Goal: Information Seeking & Learning: Learn about a topic

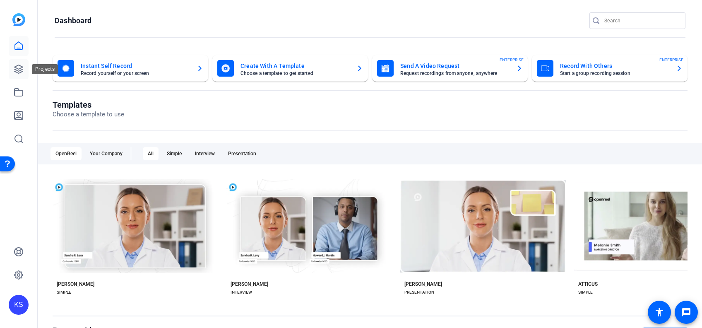
click at [16, 72] on icon at bounding box center [18, 69] width 8 height 8
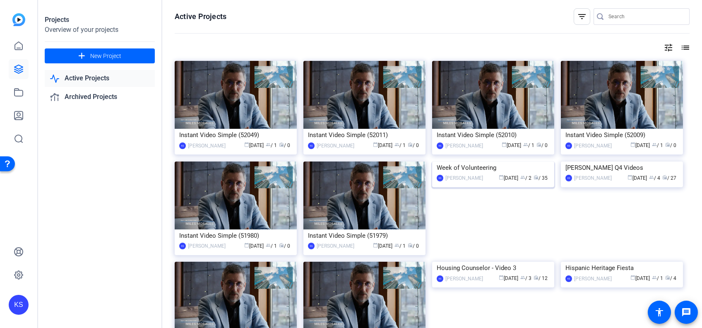
click at [507, 161] on img at bounding box center [493, 161] width 122 height 0
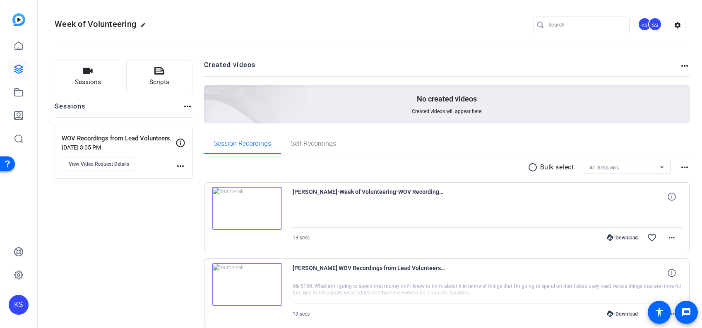
scroll to position [51, 0]
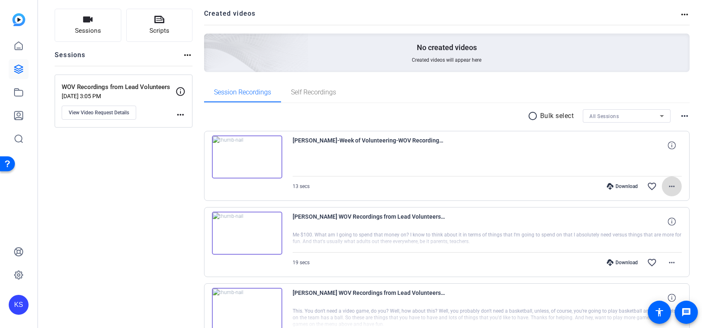
click at [667, 189] on mat-icon "more_horiz" at bounding box center [672, 186] width 10 height 10
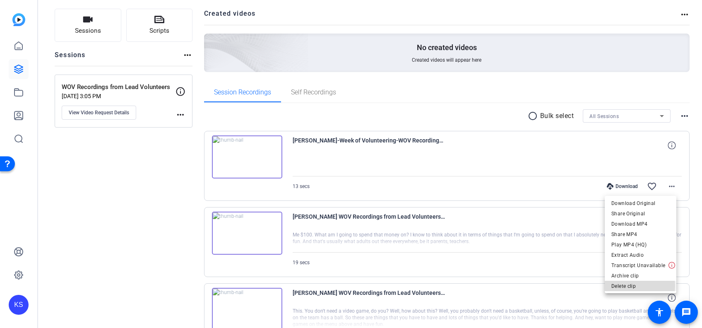
click at [628, 285] on span "Delete clip" at bounding box center [640, 286] width 58 height 10
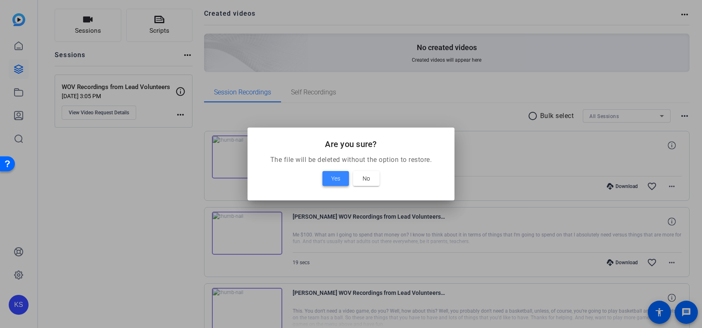
click at [329, 175] on span at bounding box center [335, 178] width 26 height 20
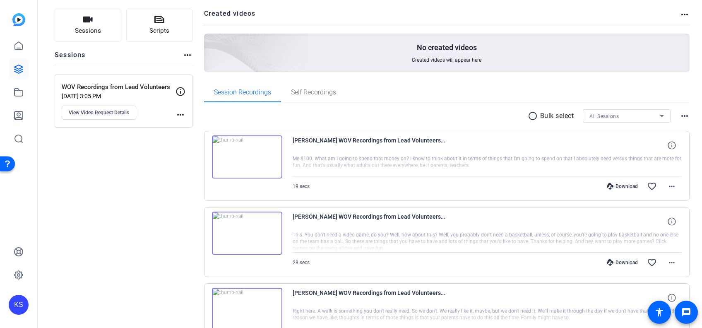
click at [245, 157] on img at bounding box center [247, 156] width 70 height 43
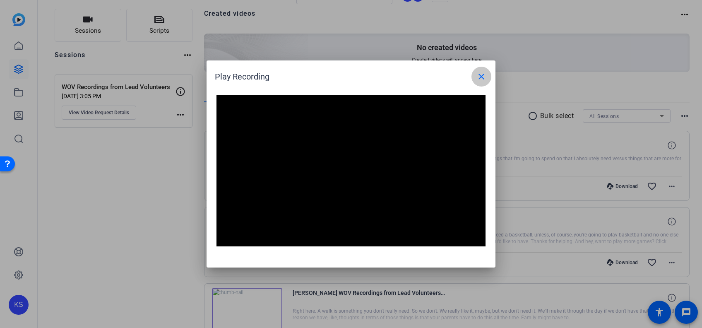
click at [484, 73] on mat-icon "close" at bounding box center [481, 77] width 10 height 10
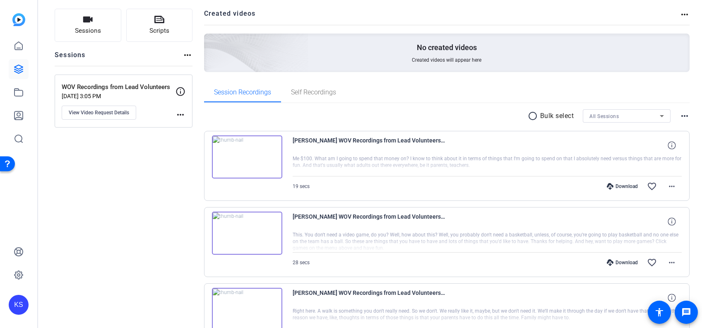
click at [247, 229] on img at bounding box center [247, 232] width 70 height 43
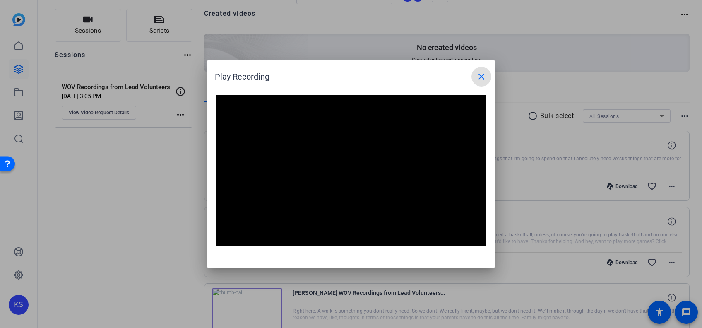
click at [486, 73] on mat-icon "close" at bounding box center [481, 77] width 10 height 10
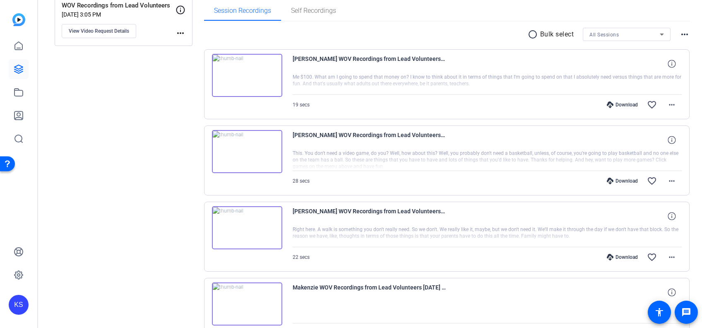
scroll to position [136, 0]
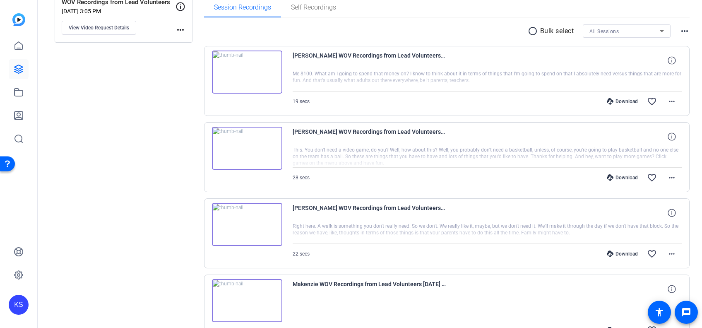
click at [241, 216] on img at bounding box center [247, 224] width 70 height 43
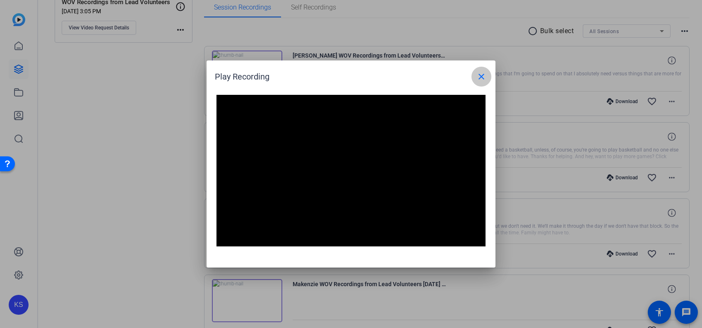
click at [481, 80] on mat-icon "close" at bounding box center [481, 77] width 10 height 10
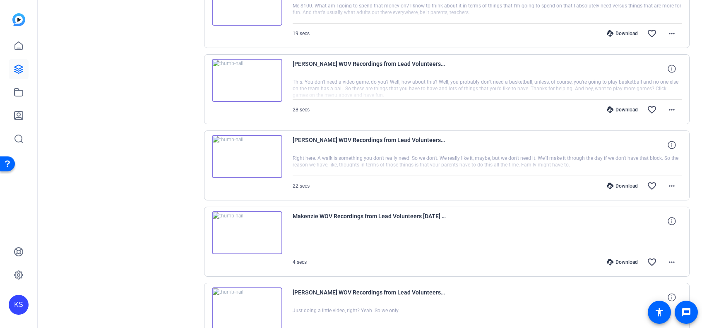
scroll to position [232, 0]
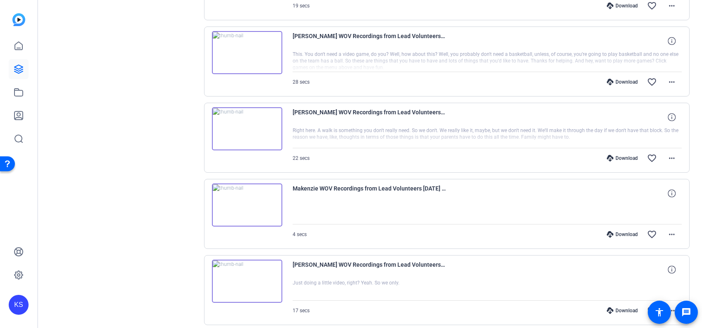
click at [246, 205] on img at bounding box center [247, 204] width 70 height 43
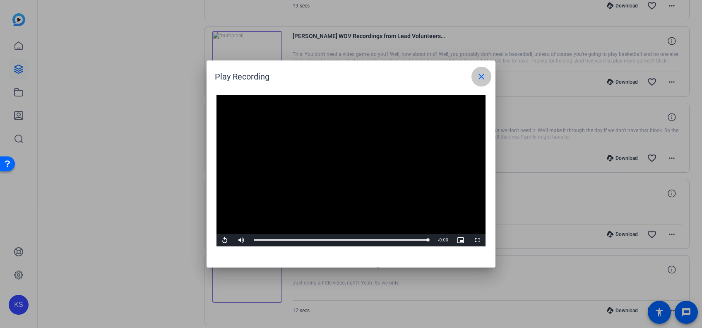
click at [476, 81] on mat-icon "close" at bounding box center [481, 77] width 10 height 10
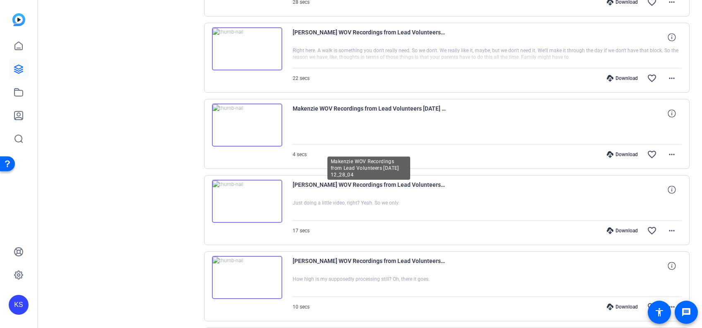
scroll to position [313, 0]
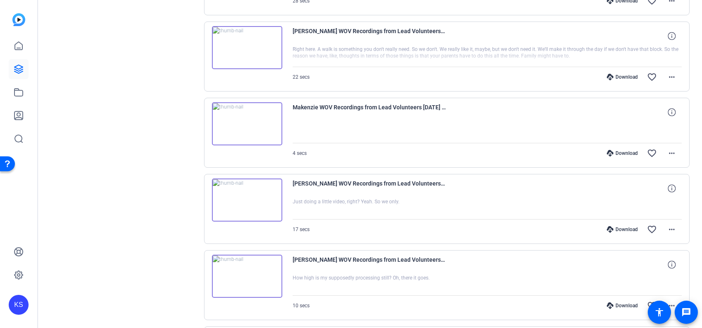
click at [243, 198] on img at bounding box center [247, 199] width 70 height 43
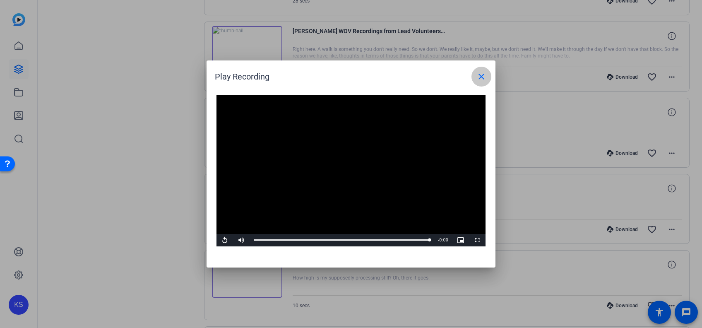
click at [477, 74] on mat-icon "close" at bounding box center [481, 77] width 10 height 10
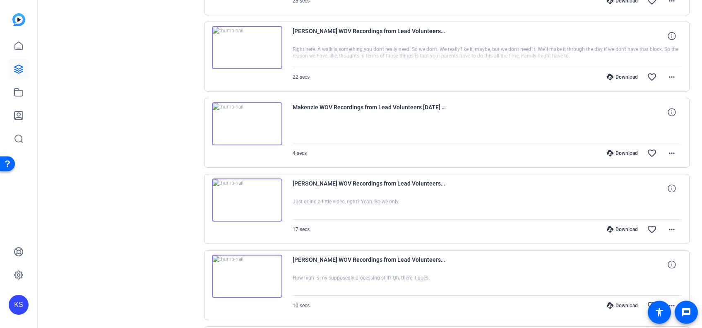
click at [243, 272] on img at bounding box center [247, 275] width 70 height 43
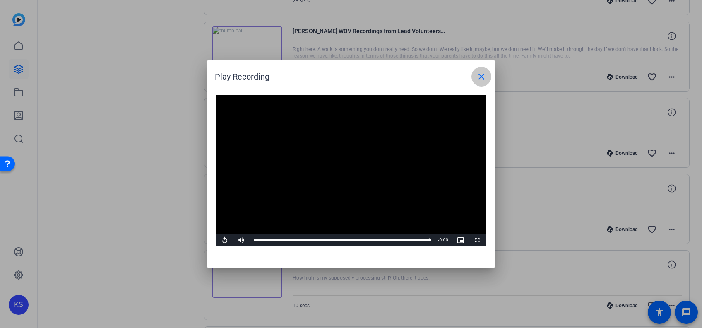
click at [486, 72] on mat-icon "close" at bounding box center [481, 77] width 10 height 10
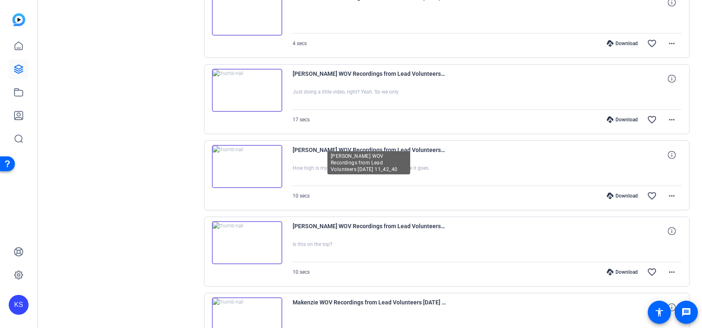
scroll to position [423, 0]
click at [250, 232] on img at bounding box center [247, 241] width 70 height 43
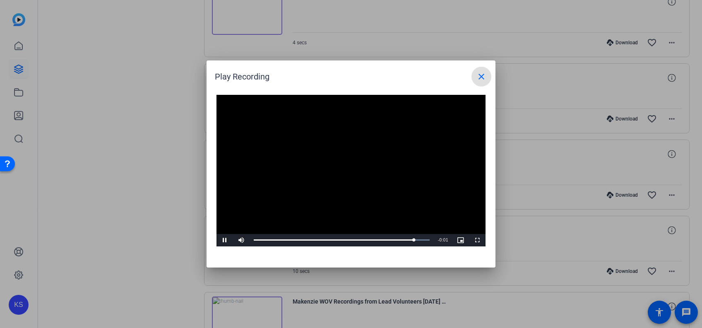
click at [479, 77] on mat-icon "close" at bounding box center [481, 77] width 10 height 10
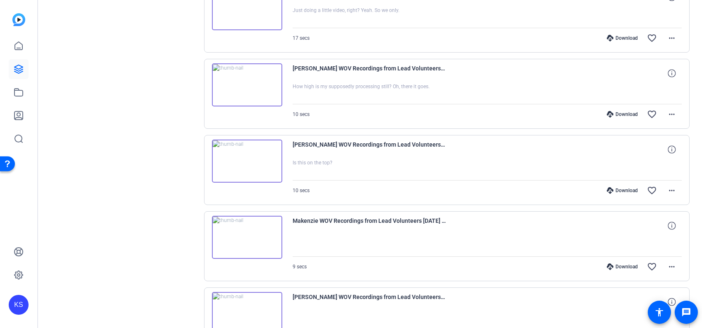
scroll to position [505, 0]
click at [248, 228] on img at bounding box center [247, 236] width 70 height 43
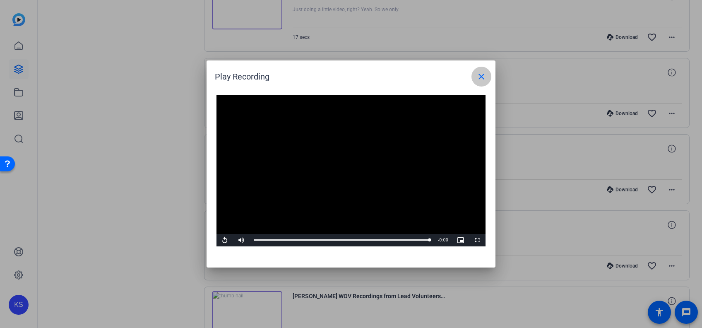
click at [483, 72] on mat-icon "close" at bounding box center [481, 77] width 10 height 10
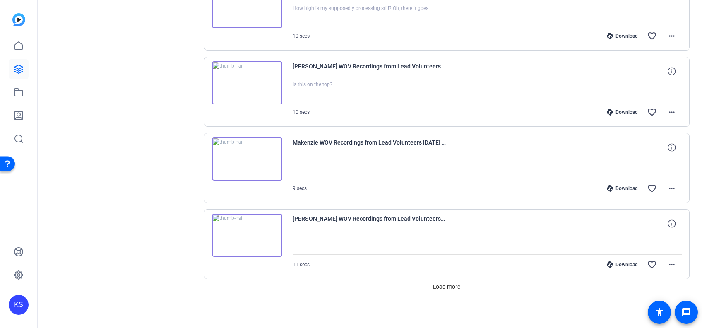
scroll to position [583, 0]
click at [245, 229] on img at bounding box center [247, 233] width 70 height 43
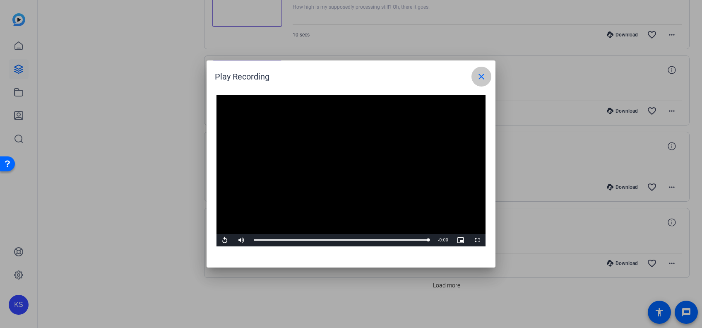
click at [481, 74] on mat-icon "close" at bounding box center [481, 77] width 10 height 10
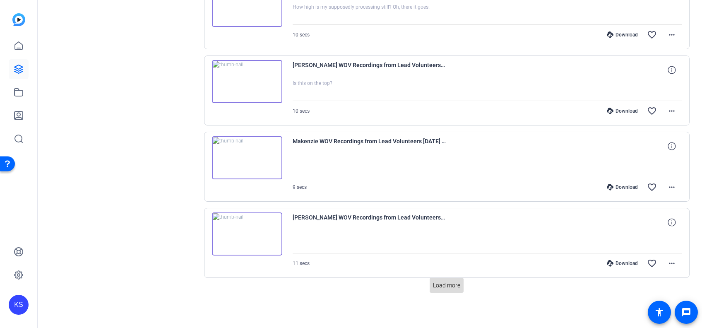
click at [439, 282] on span "Load more" at bounding box center [446, 285] width 27 height 9
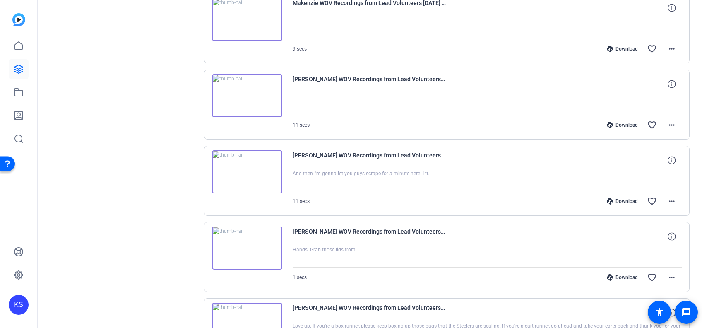
scroll to position [760, 0]
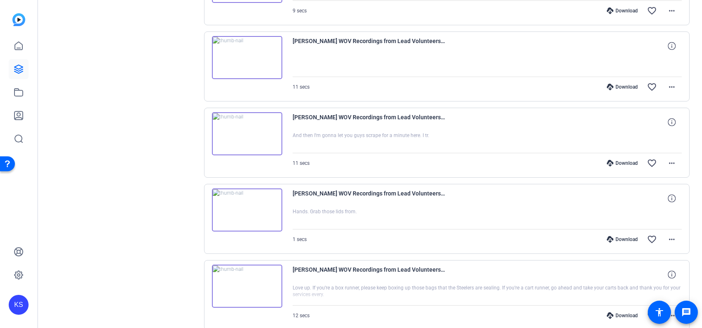
click at [247, 133] on img at bounding box center [247, 133] width 70 height 43
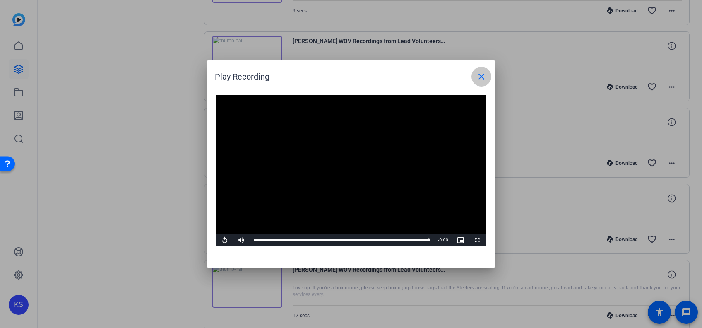
click at [480, 70] on span at bounding box center [481, 77] width 20 height 20
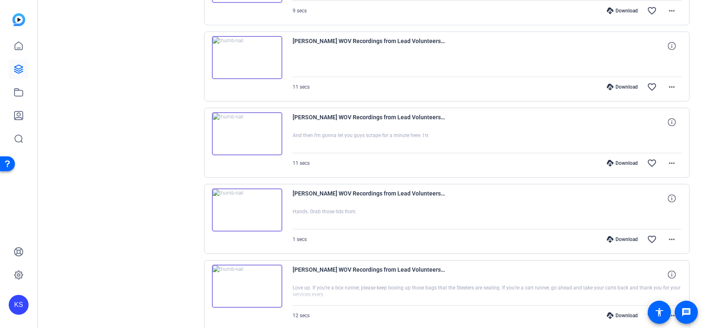
click at [248, 206] on img at bounding box center [247, 209] width 70 height 43
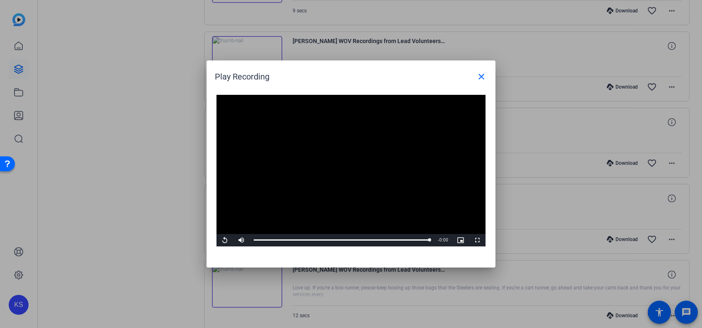
click at [331, 181] on video "Video Player" at bounding box center [350, 170] width 269 height 151
click at [358, 189] on video "Video Player" at bounding box center [350, 170] width 269 height 151
click at [484, 79] on mat-icon "close" at bounding box center [481, 77] width 10 height 10
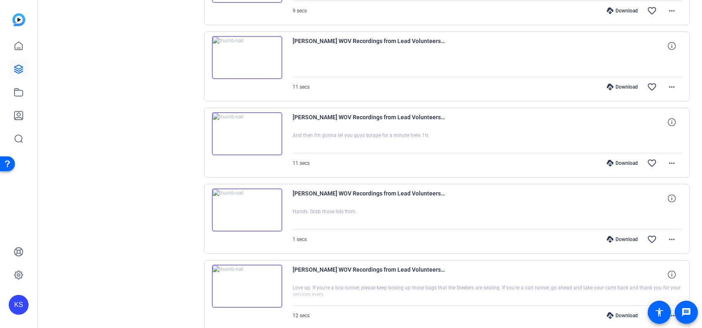
click at [243, 286] on img at bounding box center [247, 285] width 70 height 43
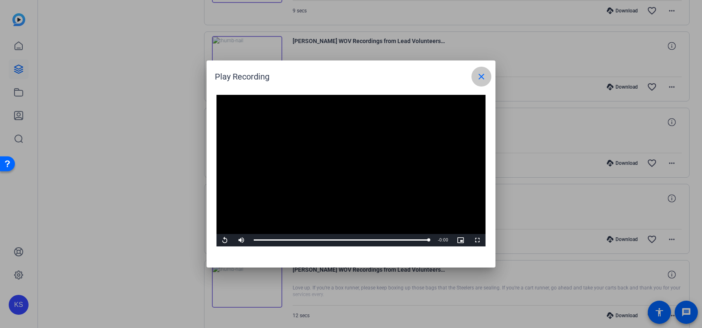
click at [479, 77] on mat-icon "close" at bounding box center [481, 77] width 10 height 10
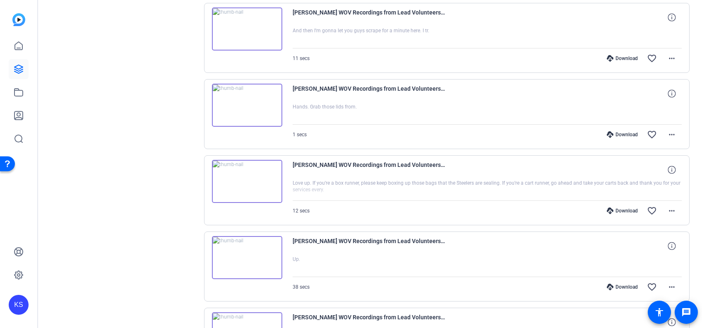
scroll to position [922, 0]
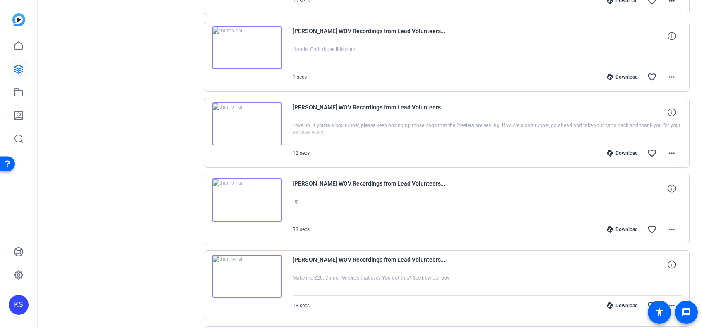
click at [248, 197] on img at bounding box center [247, 199] width 70 height 43
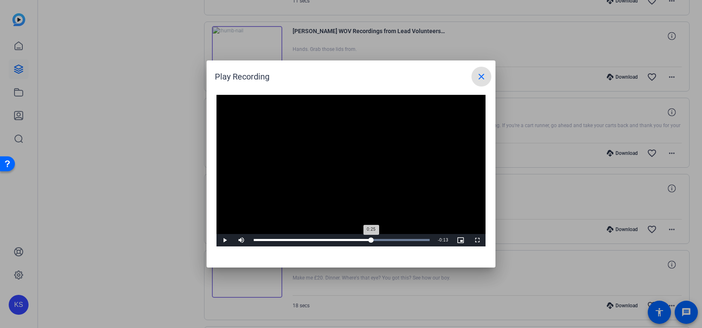
click at [371, 243] on div "Loaded : 100.00% 0:25 0:25" at bounding box center [341, 240] width 184 height 12
click at [224, 240] on span "Video Player" at bounding box center [224, 240] width 17 height 0
click at [397, 239] on div "Loaded : 100.00% 0:31 0:38" at bounding box center [342, 240] width 176 height 2
click at [224, 240] on span "Video Player" at bounding box center [224, 240] width 17 height 0
click at [371, 238] on div "Loaded : 100.00% 0:25 0:25" at bounding box center [341, 240] width 184 height 12
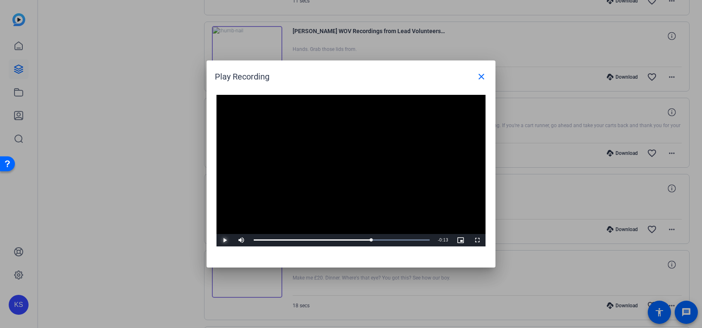
click at [224, 240] on span "Video Player" at bounding box center [224, 240] width 17 height 0
click at [357, 241] on div "Loaded : 100.00% 0:22 0:38" at bounding box center [341, 240] width 184 height 12
click at [223, 240] on span "Video Player" at bounding box center [224, 240] width 17 height 0
click at [377, 237] on div "Loaded : 100.00% 0:27 0:27" at bounding box center [341, 240] width 184 height 12
click at [368, 242] on div "Loaded : 100.00% 0:25 0:25" at bounding box center [341, 240] width 184 height 12
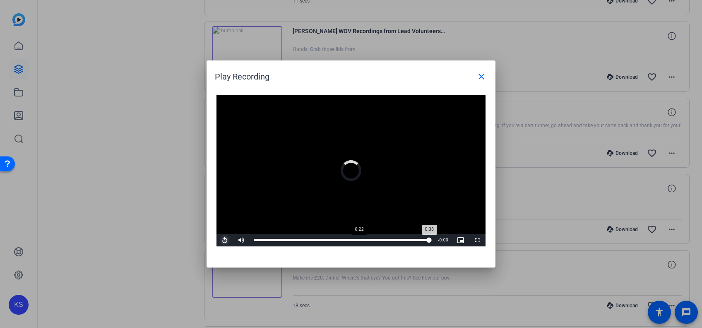
click at [358, 238] on div "Loaded : 100.00% 0:22 0:38" at bounding box center [341, 240] width 184 height 12
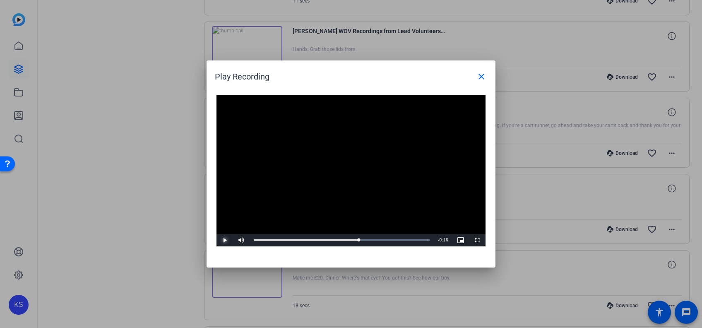
click at [223, 240] on span "Video Player" at bounding box center [224, 240] width 17 height 0
click at [483, 76] on mat-icon "close" at bounding box center [481, 77] width 10 height 10
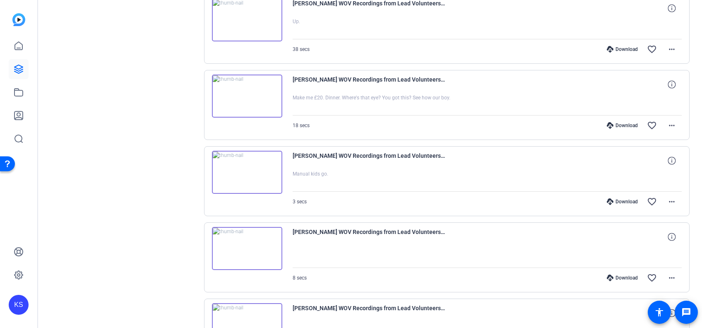
scroll to position [1103, 0]
click at [247, 242] on img at bounding box center [247, 246] width 70 height 43
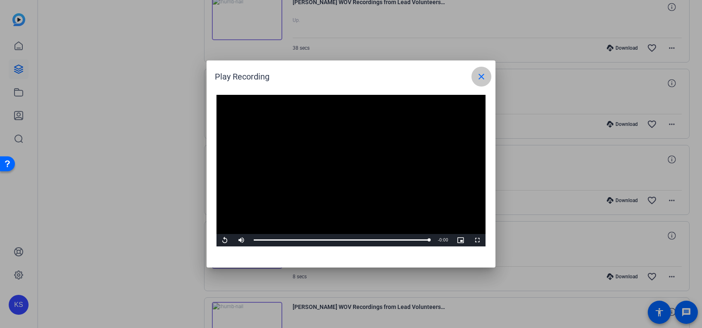
click at [476, 79] on mat-icon "close" at bounding box center [481, 77] width 10 height 10
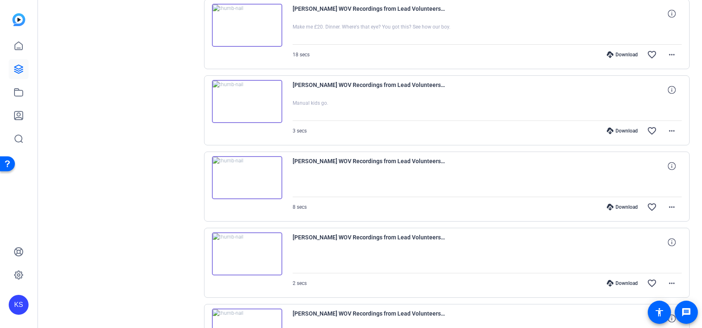
scroll to position [1173, 0]
click at [248, 245] on img at bounding box center [247, 252] width 70 height 43
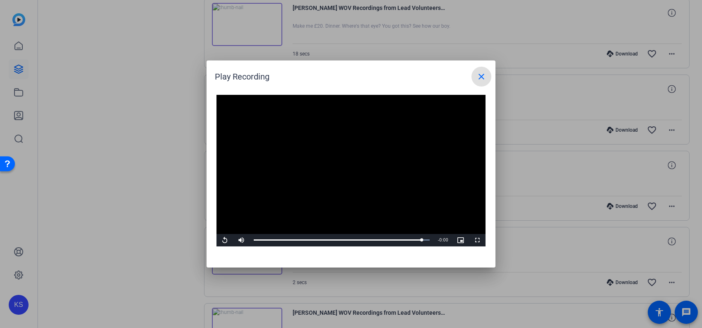
click at [483, 75] on mat-icon "close" at bounding box center [481, 77] width 10 height 10
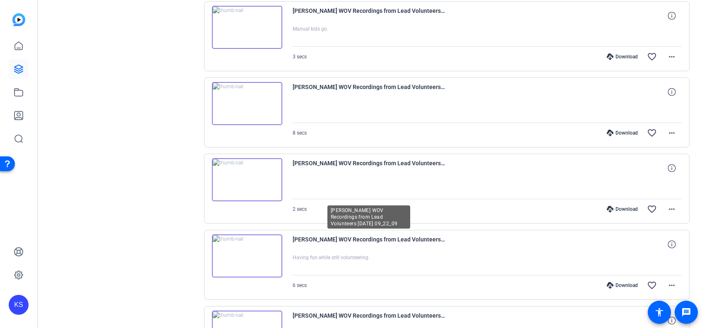
scroll to position [1290, 0]
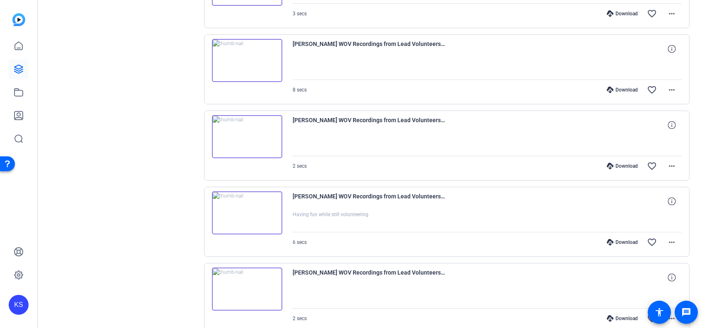
click at [245, 207] on img at bounding box center [247, 212] width 70 height 43
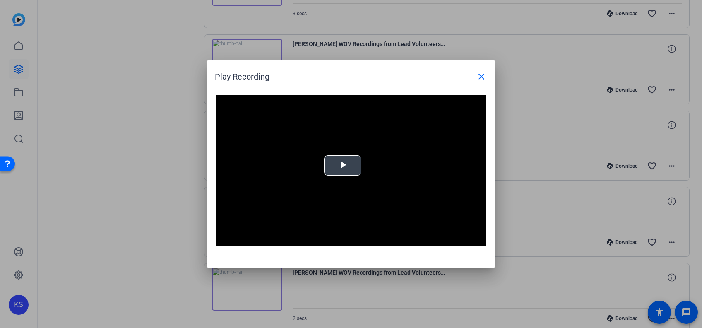
click at [343, 165] on span "Video Player" at bounding box center [343, 165] width 0 height 0
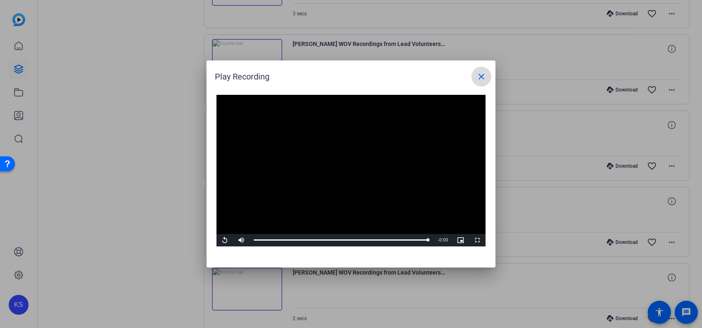
click at [477, 76] on mat-icon "close" at bounding box center [481, 77] width 10 height 10
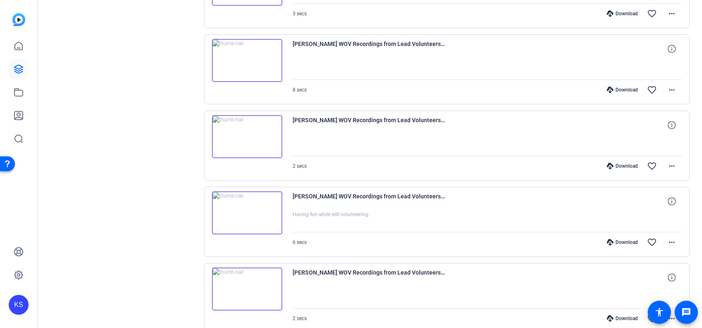
click at [242, 289] on img at bounding box center [247, 288] width 70 height 43
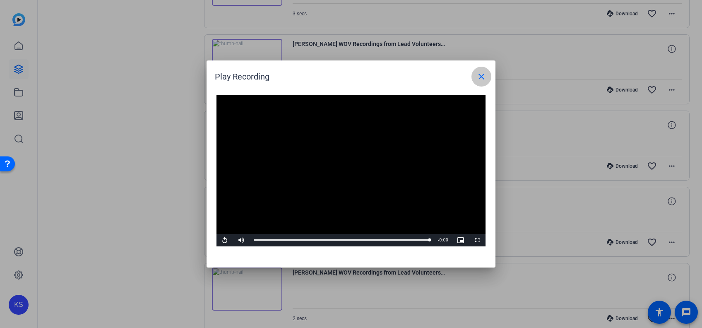
click at [477, 80] on mat-icon "close" at bounding box center [481, 77] width 10 height 10
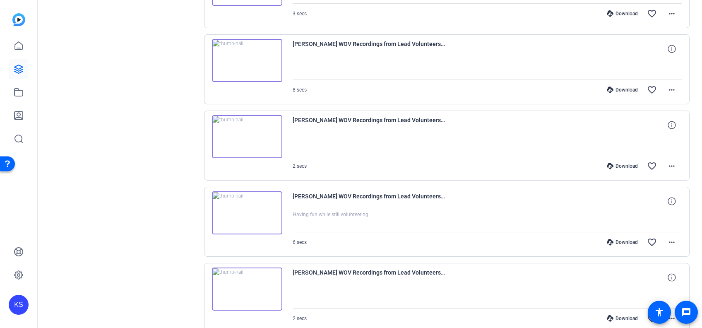
scroll to position [1343, 0]
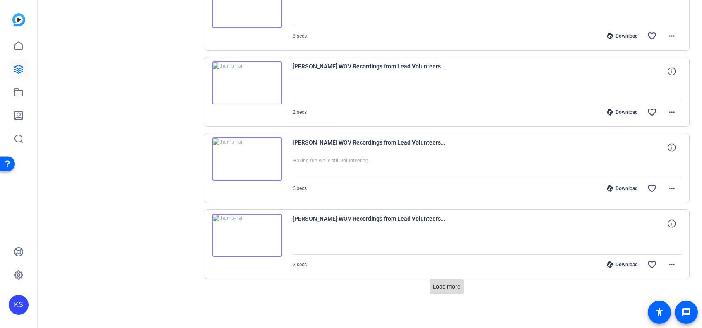
click at [437, 282] on span "Load more" at bounding box center [446, 286] width 27 height 9
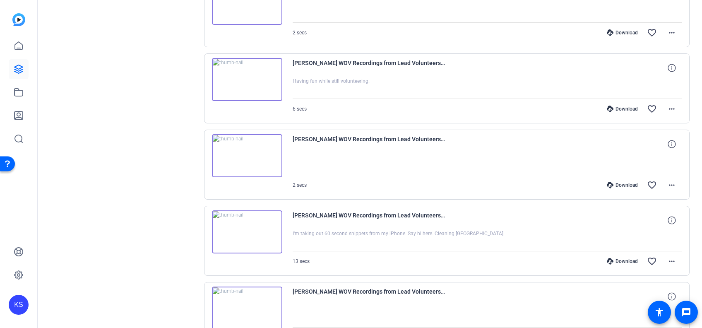
scroll to position [1504, 0]
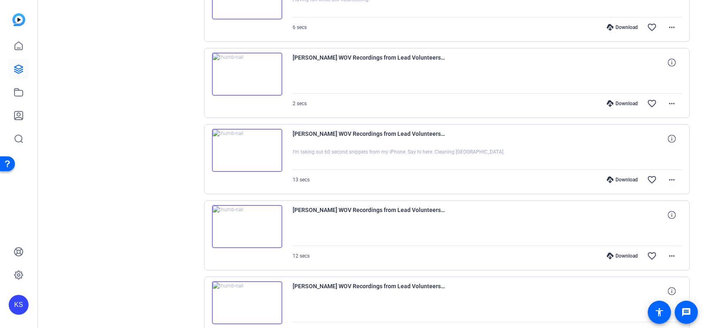
click at [248, 146] on img at bounding box center [247, 150] width 70 height 43
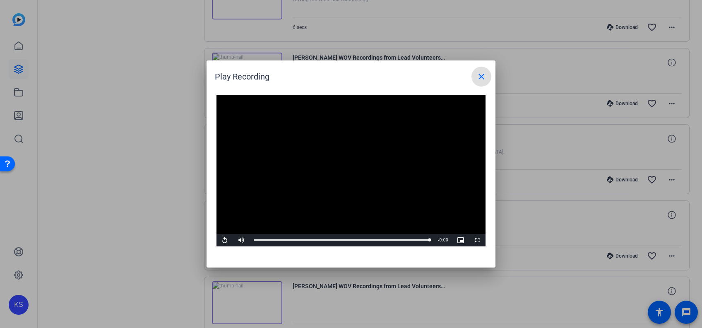
click at [481, 75] on mat-icon "close" at bounding box center [481, 77] width 10 height 10
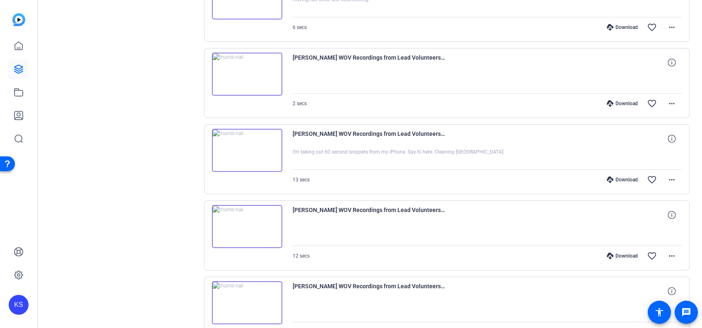
click at [250, 226] on img at bounding box center [247, 226] width 70 height 43
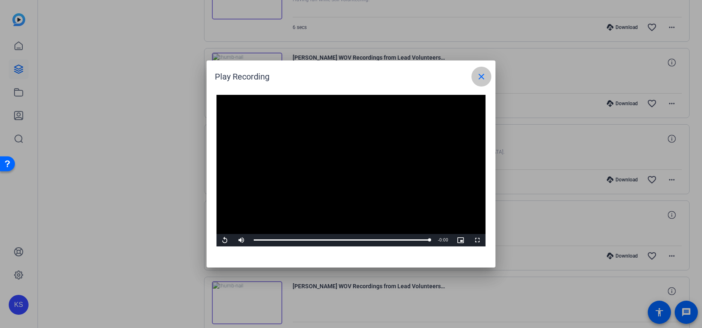
click at [483, 76] on mat-icon "close" at bounding box center [481, 77] width 10 height 10
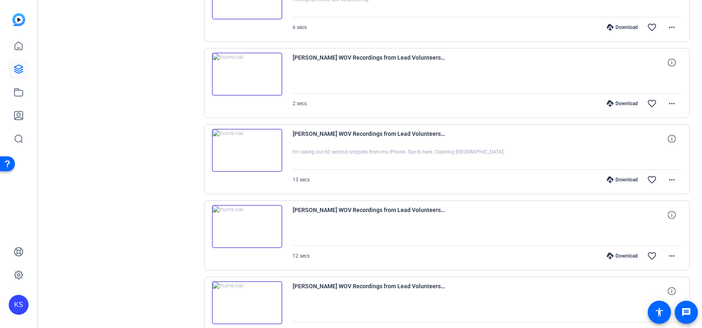
click at [248, 300] on img at bounding box center [247, 302] width 70 height 43
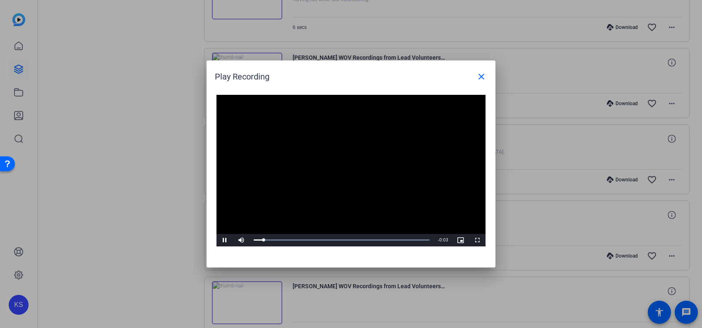
click at [342, 167] on video "Video Player" at bounding box center [350, 170] width 269 height 151
click at [484, 76] on mat-icon "close" at bounding box center [481, 77] width 10 height 10
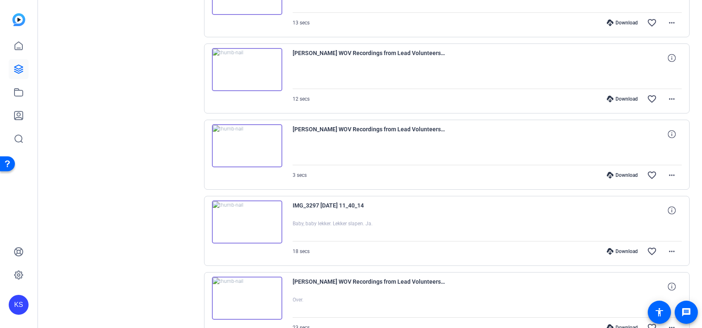
scroll to position [1711, 0]
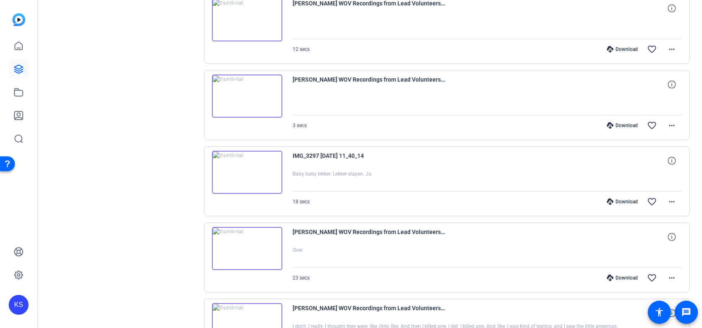
click at [247, 165] on img at bounding box center [247, 172] width 70 height 43
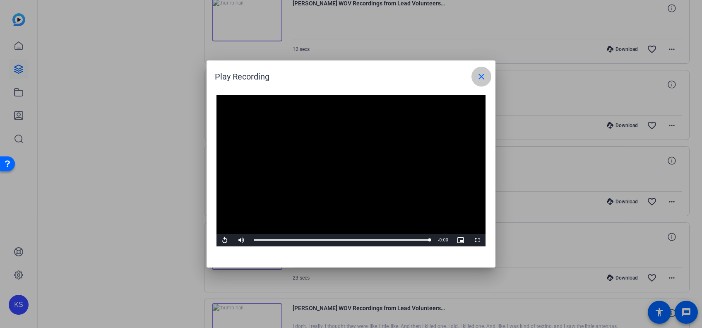
click at [481, 79] on mat-icon "close" at bounding box center [481, 77] width 10 height 10
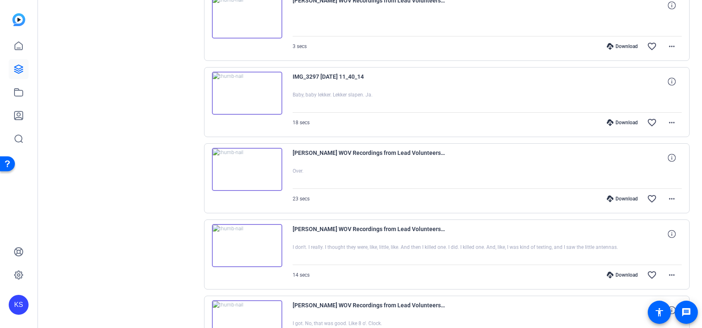
scroll to position [1790, 0]
click at [245, 238] on img at bounding box center [247, 244] width 70 height 43
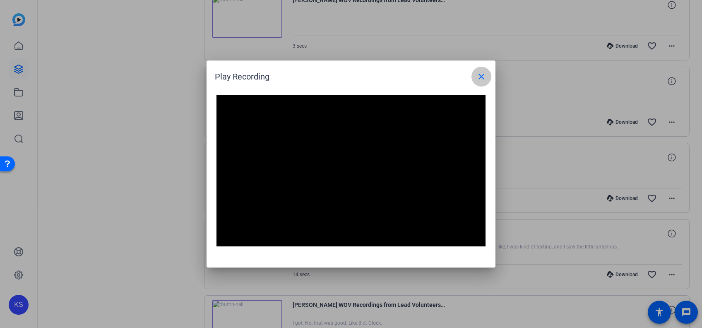
click at [482, 75] on mat-icon "close" at bounding box center [481, 77] width 10 height 10
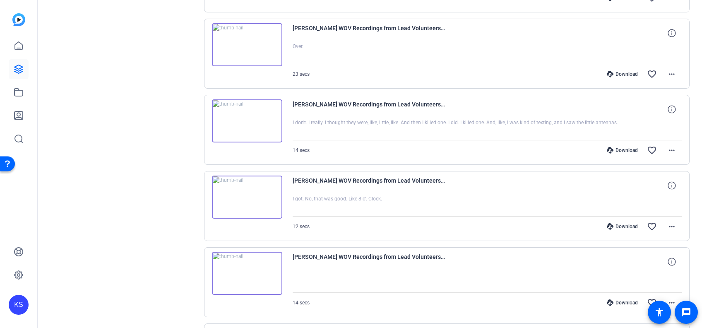
scroll to position [1915, 0]
click at [242, 192] on img at bounding box center [247, 196] width 70 height 43
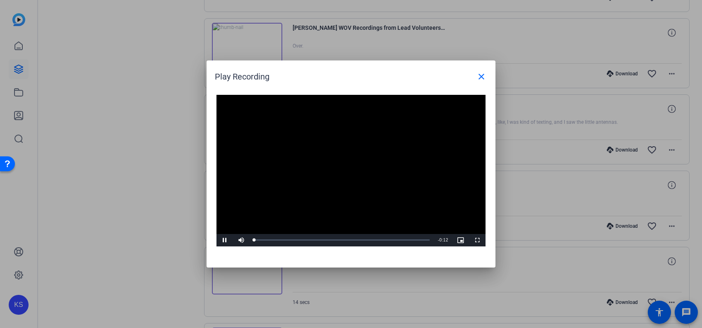
click at [337, 168] on div "Video Player is loading. Play Video Pause Mute Current Time 0:00 / Duration 0:1…" at bounding box center [350, 170] width 269 height 151
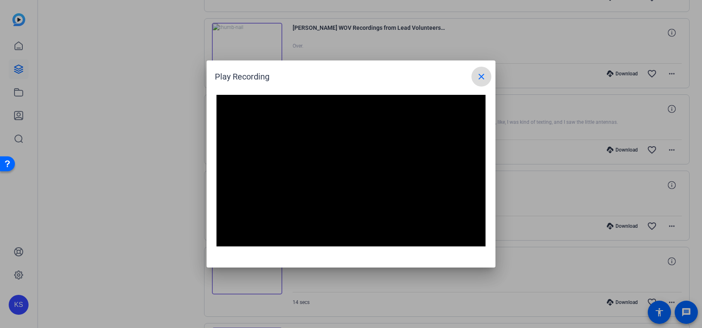
click at [482, 76] on mat-icon "close" at bounding box center [481, 77] width 10 height 10
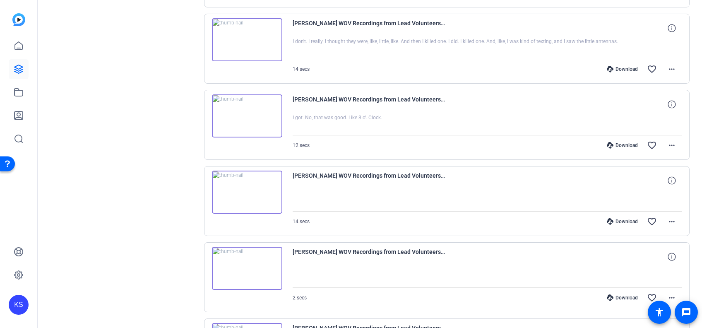
scroll to position [1995, 0]
click at [245, 261] on img at bounding box center [247, 268] width 70 height 43
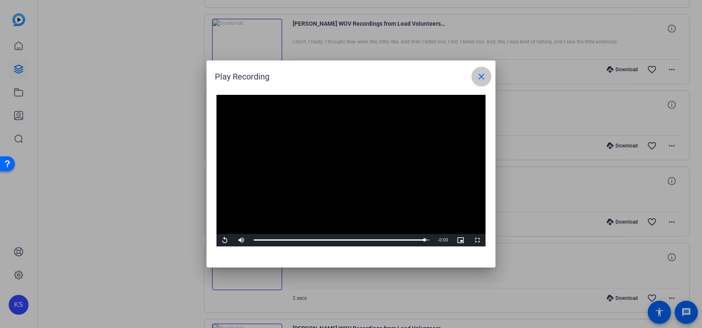
click at [485, 73] on mat-icon "close" at bounding box center [481, 77] width 10 height 10
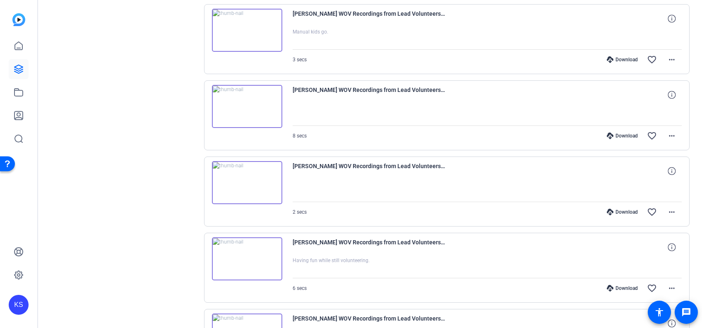
scroll to position [1236, 0]
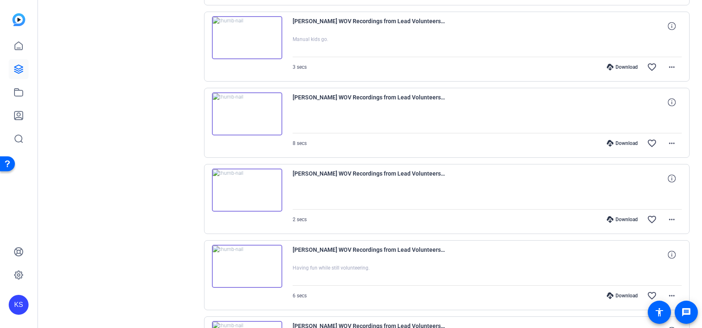
click at [247, 112] on img at bounding box center [247, 113] width 70 height 43
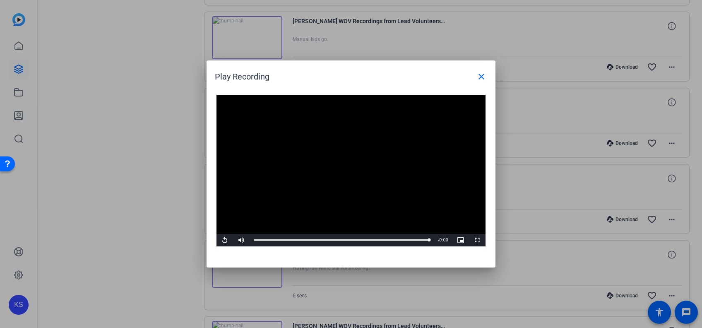
click at [263, 203] on video "Video Player" at bounding box center [350, 170] width 269 height 151
click at [482, 78] on mat-icon "close" at bounding box center [481, 77] width 10 height 10
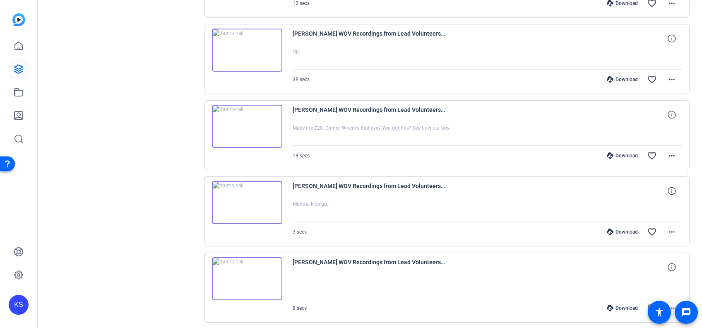
scroll to position [1050, 0]
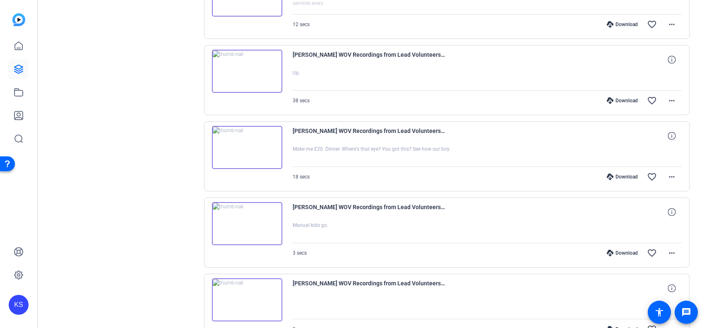
click at [244, 219] on img at bounding box center [247, 223] width 70 height 43
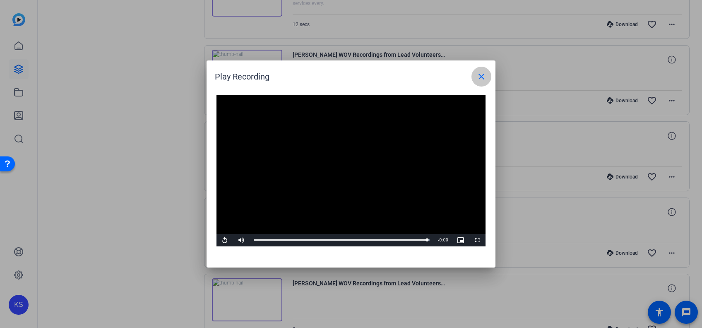
click at [483, 75] on mat-icon "close" at bounding box center [481, 77] width 10 height 10
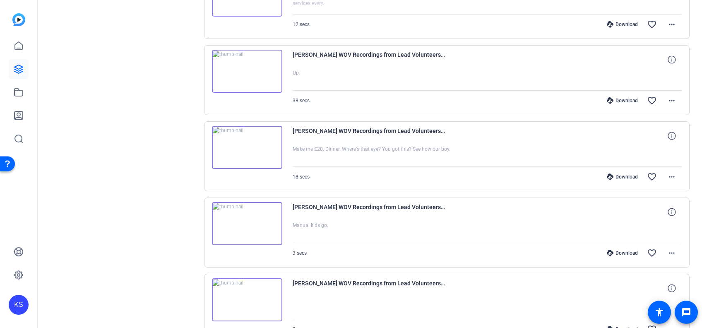
click at [246, 142] on img at bounding box center [247, 147] width 70 height 43
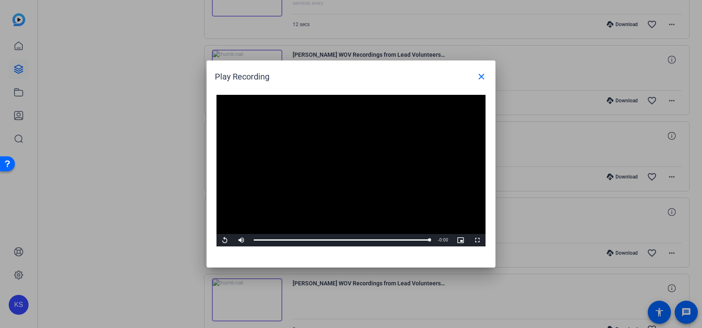
click at [271, 204] on video "Video Player" at bounding box center [350, 170] width 269 height 151
click at [281, 240] on div "Loaded : 100.00% 0:02 0:05" at bounding box center [342, 240] width 176 height 2
click at [275, 240] on div "Loaded : 100.00% 0:02 0:02" at bounding box center [342, 240] width 176 height 2
click at [255, 211] on video "Video Player" at bounding box center [350, 170] width 269 height 151
click at [308, 236] on div "Loaded : 100.00% 0:05 0:05" at bounding box center [341, 240] width 184 height 12
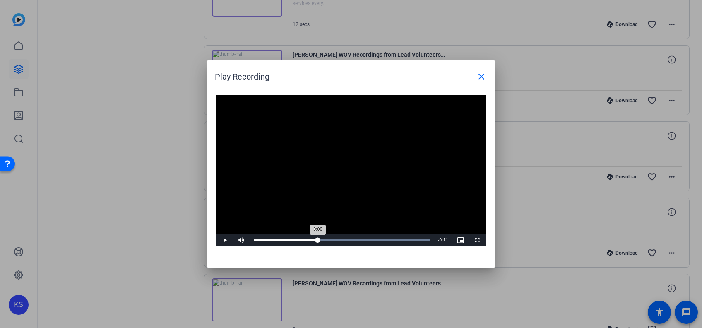
click at [318, 239] on div "Loaded : 100.00% 0:06 0:06" at bounding box center [342, 240] width 176 height 2
click at [482, 74] on mat-icon "close" at bounding box center [481, 77] width 10 height 10
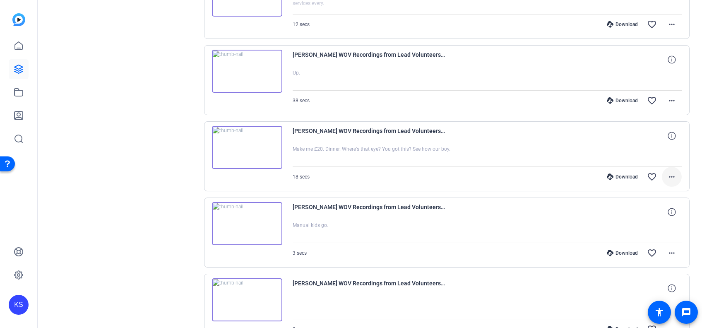
click at [667, 172] on mat-icon "more_horiz" at bounding box center [672, 177] width 10 height 10
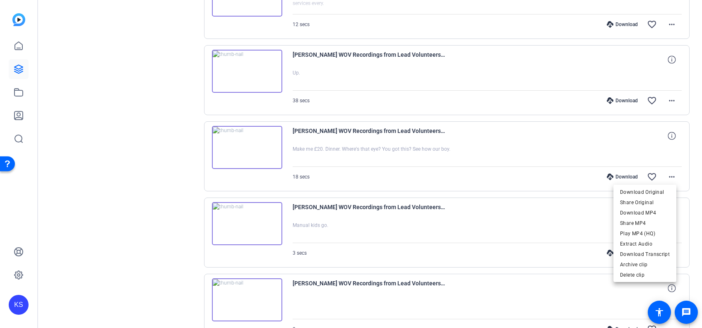
click at [495, 130] on div at bounding box center [351, 164] width 702 height 328
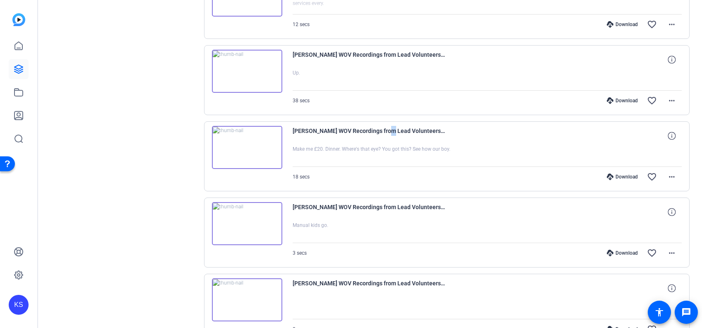
drag, startPoint x: 421, startPoint y: 127, endPoint x: 386, endPoint y: 134, distance: 35.5
click at [386, 134] on span "Kathleen Shangraw WOV Recordings from Lead Volunteers 2025-10-13 17_43_56" at bounding box center [369, 136] width 153 height 20
click at [293, 126] on span "Kathleen Shangraw WOV Recordings from Lead Volunteers 2025-10-13 17_43_56" at bounding box center [369, 136] width 153 height 20
drag, startPoint x: 292, startPoint y: 129, endPoint x: 483, endPoint y: 131, distance: 190.7
click at [483, 131] on div "Kathleen Shangraw WOV Recordings from Lead Volunteers 2025-10-13 17_43_56" at bounding box center [487, 136] width 389 height 20
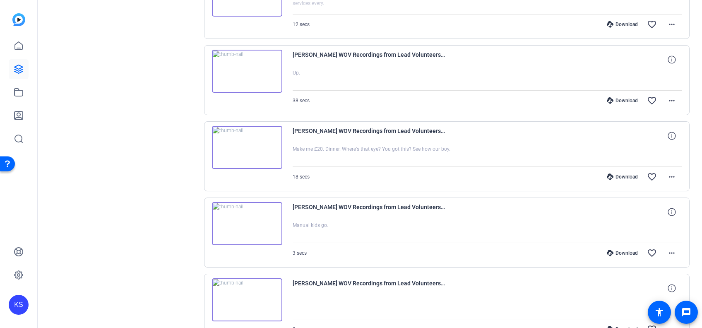
drag, startPoint x: 483, startPoint y: 131, endPoint x: 401, endPoint y: 126, distance: 81.7
copy span "Kathleen Shangraw WOV Recordings from Lead Volunteers 2025-10-13 1"
click at [345, 167] on div "18 secs Download favorite_border more_horiz" at bounding box center [487, 177] width 389 height 20
click at [247, 142] on img at bounding box center [247, 147] width 70 height 43
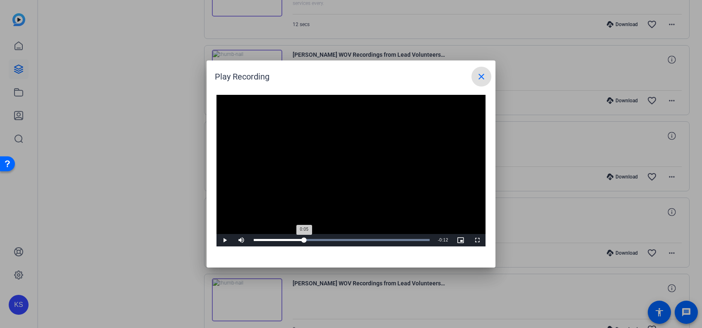
click at [304, 235] on div "Loaded : 100.00% 0:05 0:05" at bounding box center [341, 240] width 184 height 12
click at [324, 241] on div "Loaded : 100.00% 0:07 0:11" at bounding box center [341, 240] width 184 height 12
click at [324, 241] on div "Loaded : 100.00% 0:07 0:17" at bounding box center [341, 240] width 184 height 12
click at [224, 240] on span "Video Player" at bounding box center [224, 240] width 17 height 0
click at [310, 240] on div "Loaded : 100.00% 0:05 0:17" at bounding box center [342, 240] width 176 height 2
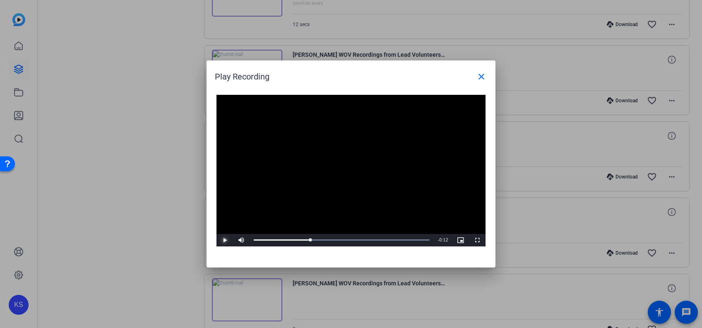
click at [222, 240] on span "Video Player" at bounding box center [224, 240] width 17 height 0
click at [322, 243] on div "Loaded : 100.00% 0:07 0:12" at bounding box center [341, 240] width 184 height 12
click at [482, 73] on mat-icon "close" at bounding box center [481, 77] width 10 height 10
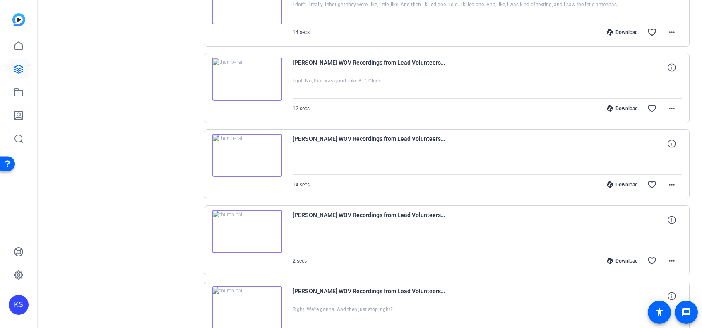
scroll to position [2103, 0]
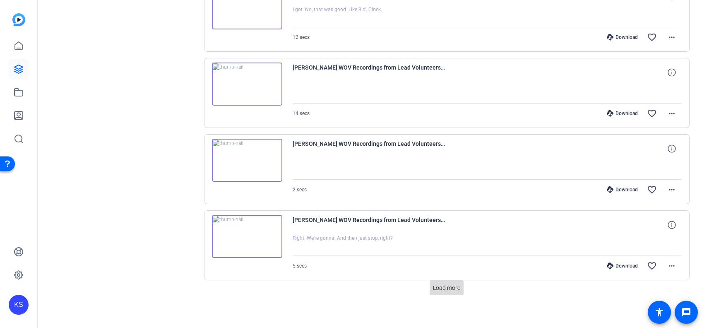
click at [451, 283] on span "Load more" at bounding box center [446, 287] width 27 height 9
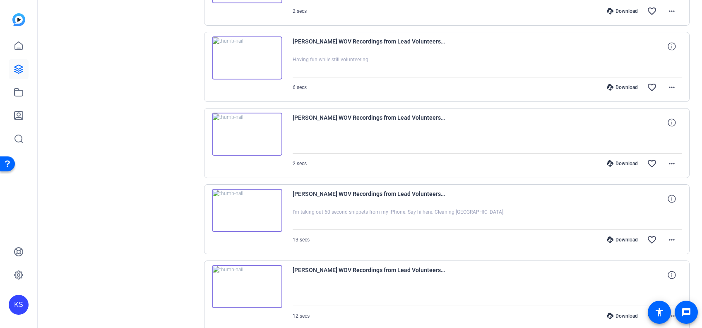
scroll to position [1403, 0]
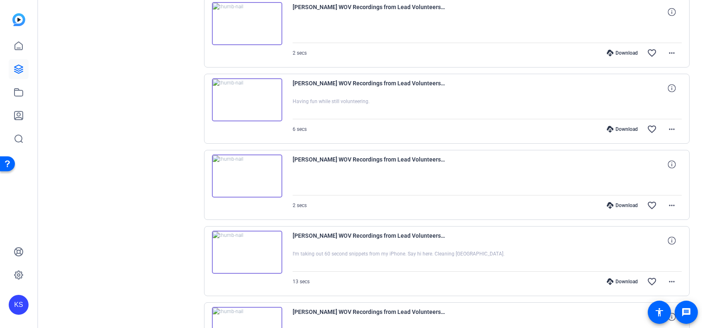
click at [246, 251] on img at bounding box center [247, 251] width 70 height 43
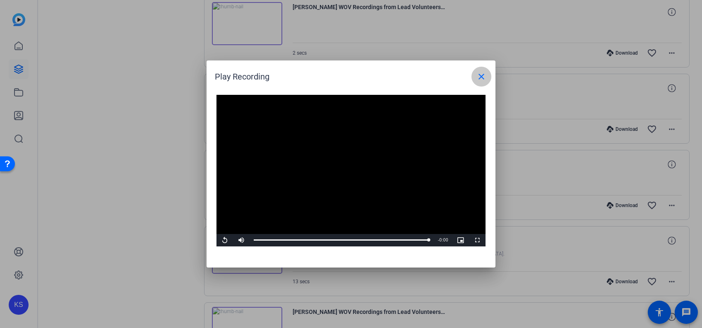
click at [481, 76] on mat-icon "close" at bounding box center [481, 77] width 10 height 10
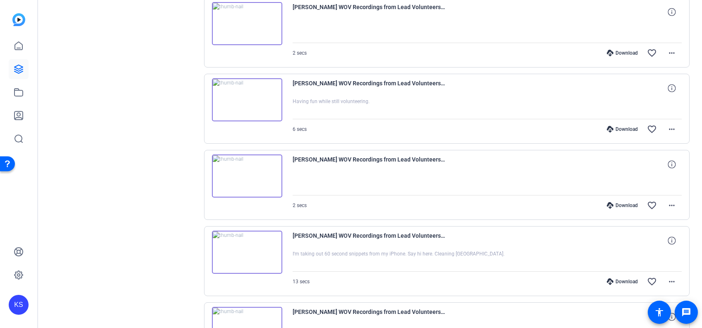
click at [246, 172] on img at bounding box center [247, 175] width 70 height 43
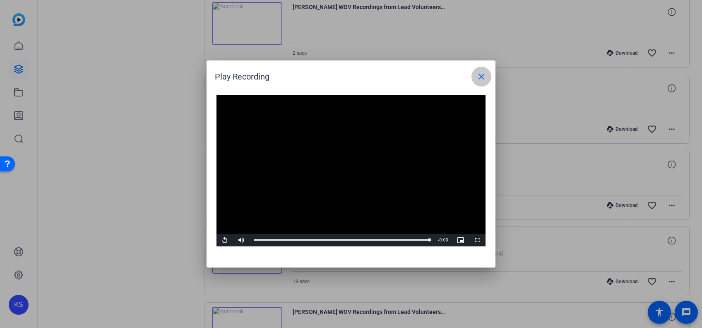
click at [482, 75] on mat-icon "close" at bounding box center [481, 77] width 10 height 10
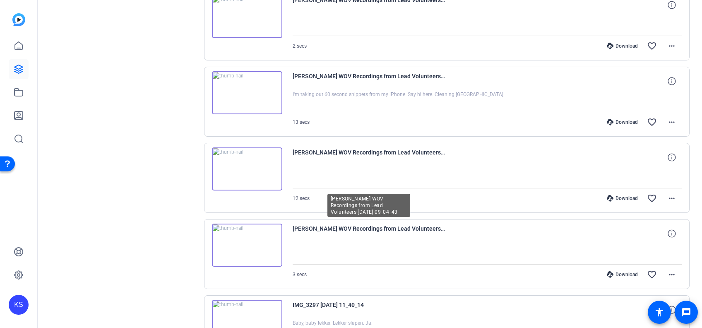
scroll to position [1610, 0]
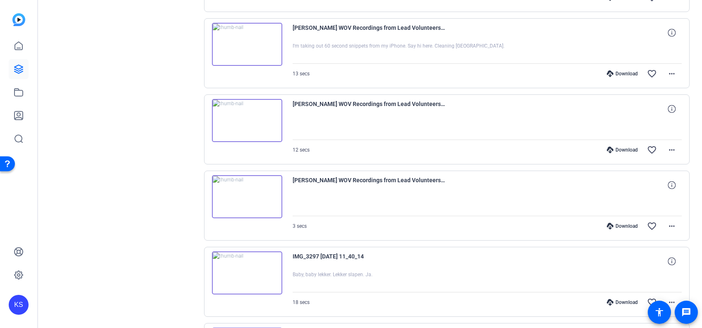
click at [245, 191] on img at bounding box center [247, 196] width 70 height 43
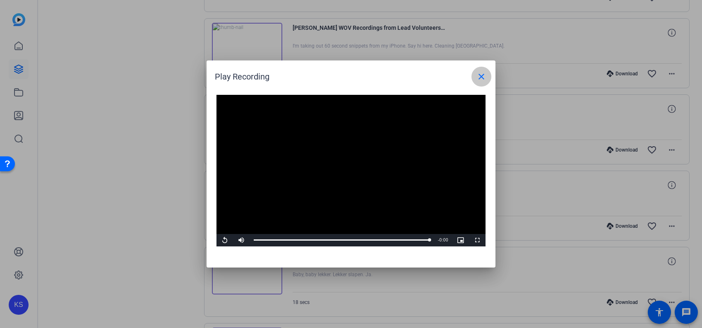
click at [484, 77] on mat-icon "close" at bounding box center [481, 77] width 10 height 10
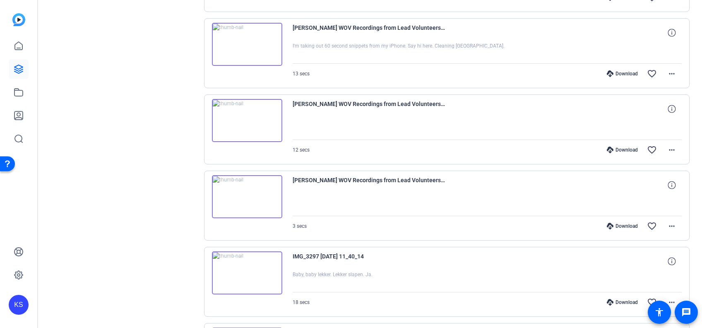
click at [248, 193] on img at bounding box center [247, 196] width 70 height 43
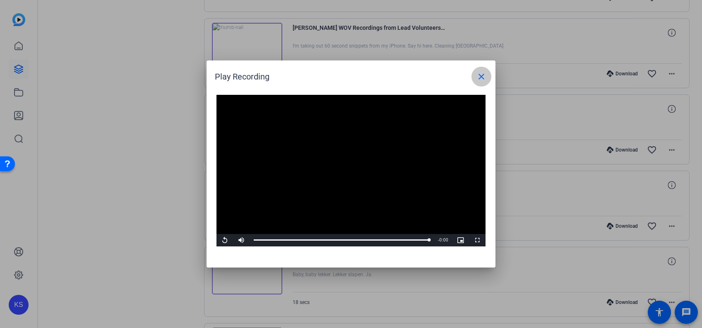
click at [483, 76] on mat-icon "close" at bounding box center [481, 77] width 10 height 10
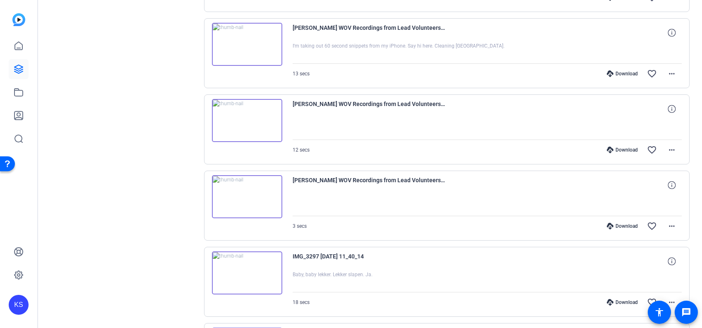
drag, startPoint x: 315, startPoint y: 177, endPoint x: 300, endPoint y: 204, distance: 31.3
click at [300, 204] on div at bounding box center [487, 205] width 389 height 21
drag, startPoint x: 291, startPoint y: 177, endPoint x: 499, endPoint y: 185, distance: 207.9
click at [499, 185] on div "Cindy WOV Recordings from Lead Volunteers 2025-10-13 09_04_43 3 secs Download f…" at bounding box center [447, 205] width 486 height 70
copy span "Cindy WOV Recordings from Lead Volunteers 2025-10-13 09_04_43"
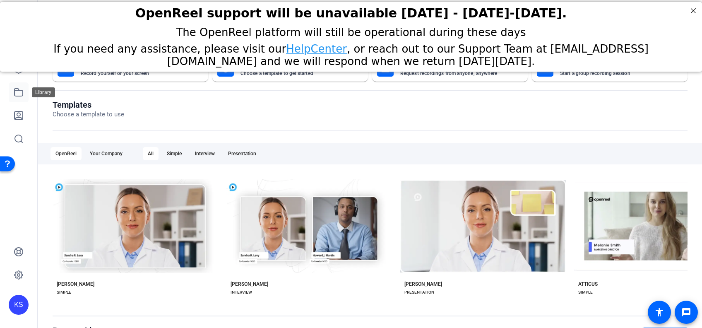
click at [17, 93] on icon at bounding box center [19, 92] width 10 height 10
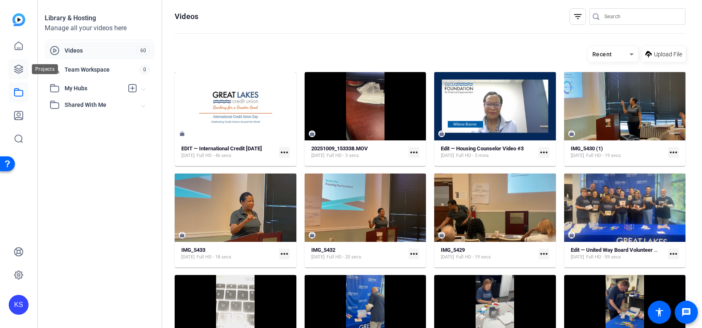
click at [17, 68] on icon at bounding box center [18, 69] width 8 height 8
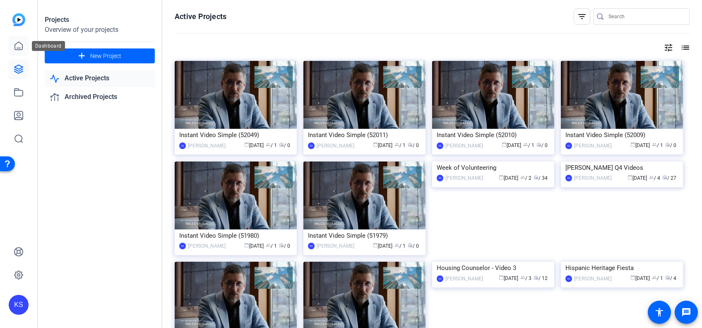
click at [18, 48] on icon at bounding box center [18, 46] width 7 height 8
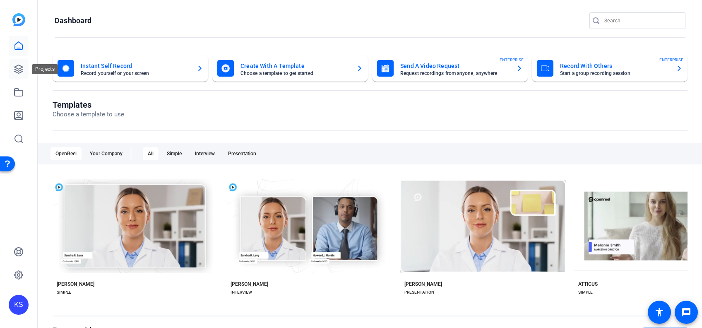
click at [13, 72] on link at bounding box center [19, 69] width 20 height 20
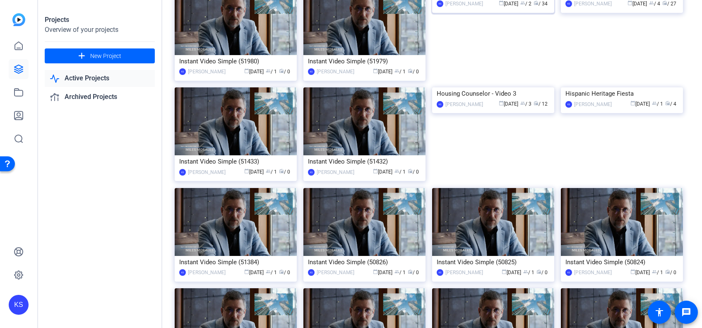
scroll to position [175, 0]
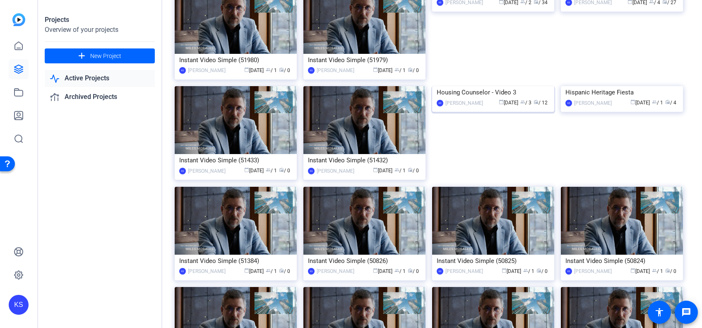
click at [474, 86] on img at bounding box center [493, 86] width 122 height 0
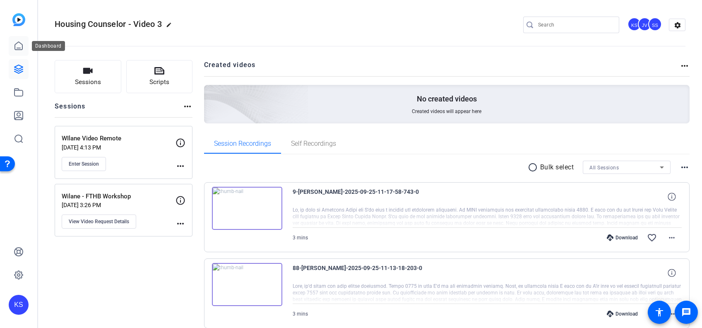
click at [15, 49] on icon at bounding box center [18, 46] width 7 height 8
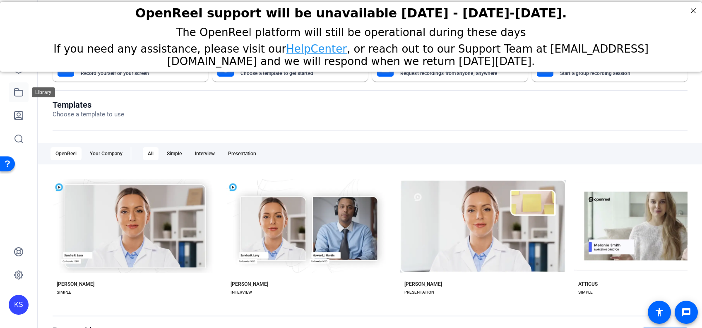
click at [18, 93] on icon at bounding box center [19, 92] width 10 height 10
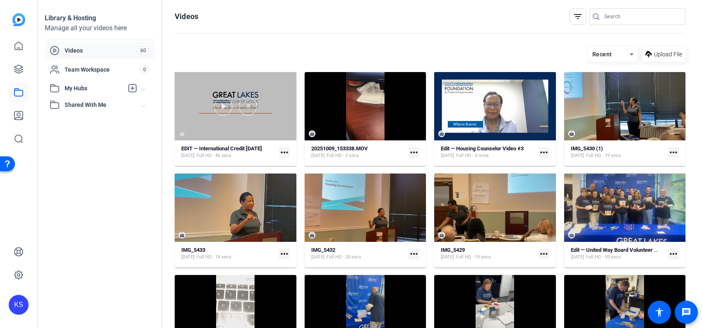
click at [239, 119] on div at bounding box center [236, 106] width 122 height 68
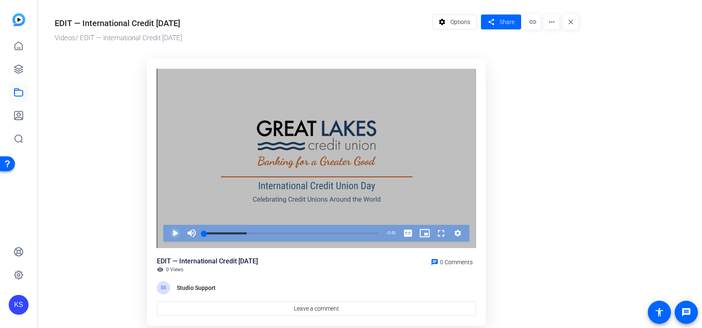
click at [167, 233] on span "Video Player" at bounding box center [167, 233] width 0 height 17
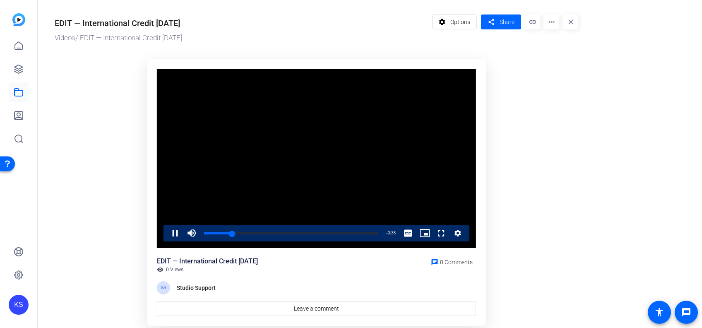
click at [298, 152] on video "Video Player" at bounding box center [316, 159] width 319 height 180
click at [208, 232] on div "0:01" at bounding box center [206, 233] width 4 height 2
click at [167, 231] on span "Video Player" at bounding box center [167, 233] width 0 height 17
click at [367, 234] on div "Loaded : 100.00% 0:42 0:42" at bounding box center [291, 233] width 182 height 17
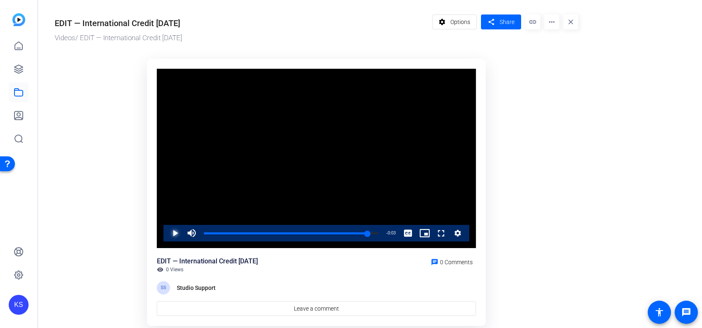
click at [167, 230] on span "Video Player" at bounding box center [167, 233] width 0 height 17
click at [126, 249] on ktd-grid "Video Player is loading. Play Video Pause Mute 0% Current Time 0:45 / Duration …" at bounding box center [316, 192] width 523 height 277
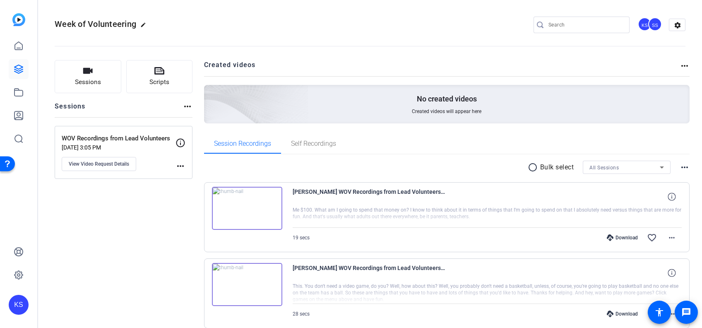
scroll to position [1610, 0]
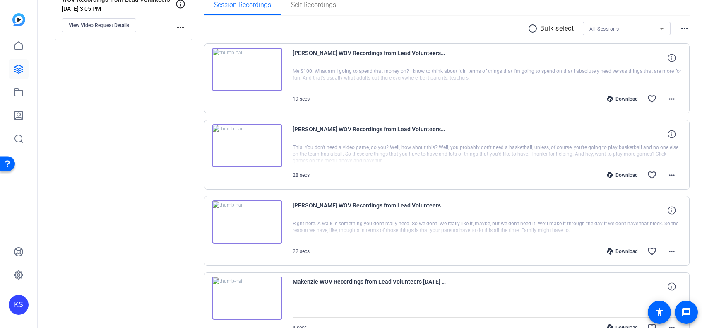
scroll to position [138, 0]
click at [250, 74] on img at bounding box center [247, 69] width 70 height 43
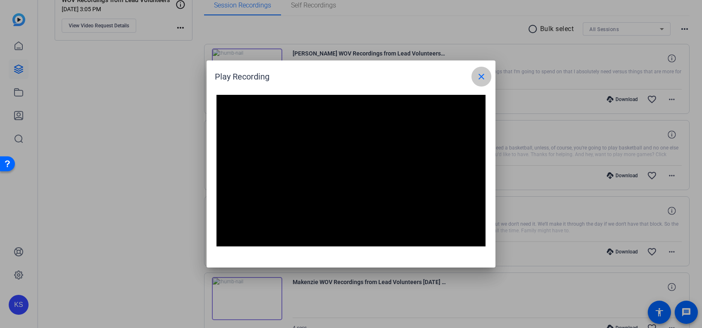
click at [484, 76] on mat-icon "close" at bounding box center [481, 77] width 10 height 10
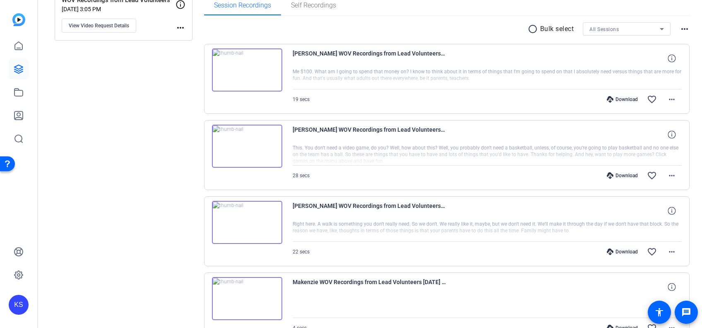
click at [244, 223] on img at bounding box center [247, 222] width 70 height 43
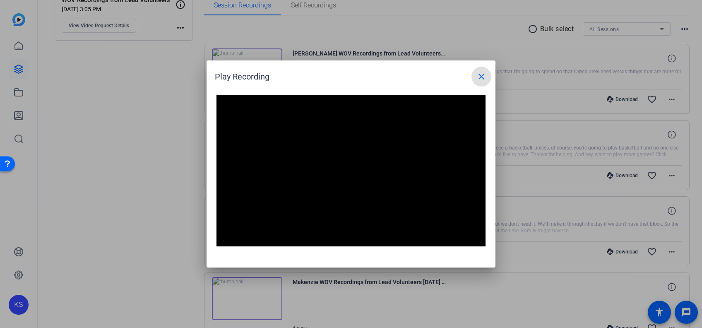
click at [483, 76] on mat-icon "close" at bounding box center [481, 77] width 10 height 10
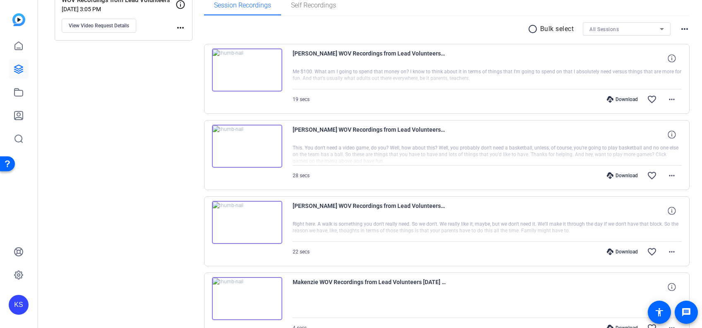
click at [249, 146] on img at bounding box center [247, 146] width 70 height 43
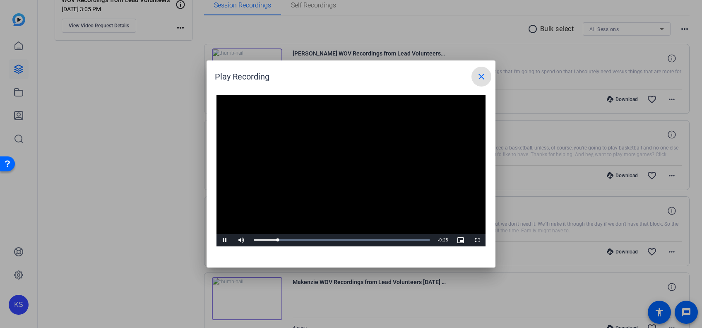
click at [477, 81] on mat-icon "close" at bounding box center [481, 77] width 10 height 10
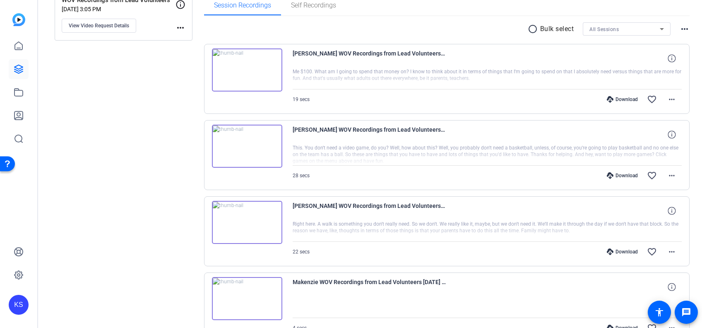
click at [245, 220] on img at bounding box center [247, 222] width 70 height 43
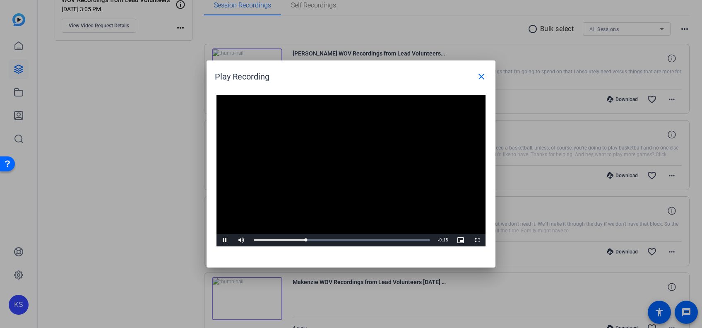
click at [338, 206] on video "Video Player" at bounding box center [350, 170] width 269 height 151
click at [225, 240] on span "Video Player" at bounding box center [224, 240] width 17 height 0
click at [391, 237] on div "Loaded : 100.00% 0:16 0:09" at bounding box center [341, 240] width 184 height 12
click at [255, 239] on div "0:00" at bounding box center [255, 240] width 0 height 2
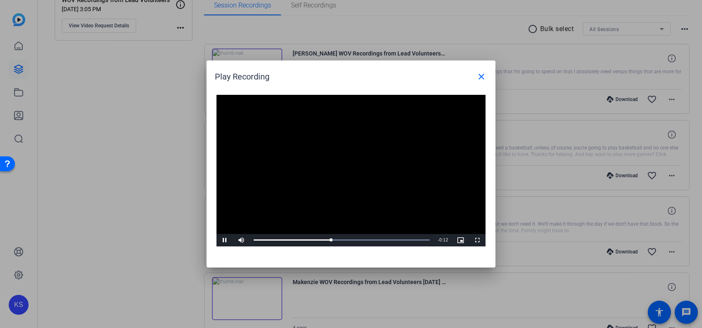
click at [163, 218] on div at bounding box center [351, 164] width 702 height 328
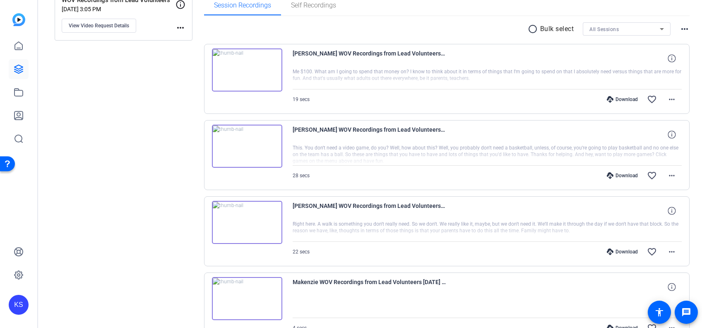
click at [243, 218] on img at bounding box center [247, 222] width 70 height 43
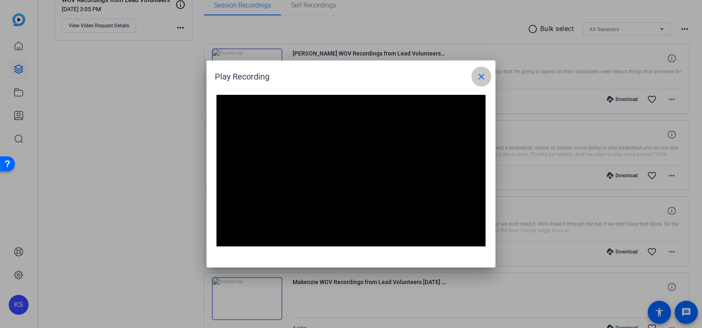
click at [484, 79] on mat-icon "close" at bounding box center [481, 77] width 10 height 10
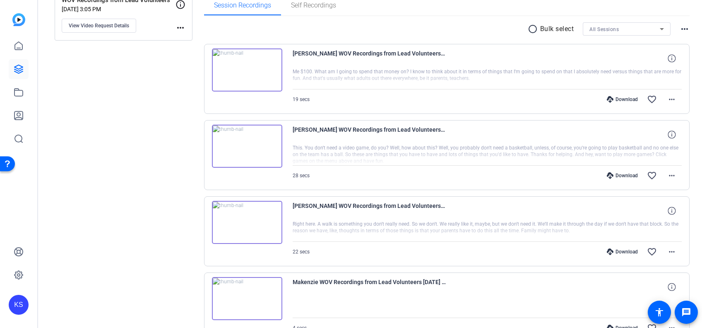
drag, startPoint x: 292, startPoint y: 204, endPoint x: 477, endPoint y: 206, distance: 184.9
click at [478, 206] on div "Jennifer Politron WOV Recordings from Lead Volunteers 2025-10-14 12_59_05" at bounding box center [487, 211] width 389 height 20
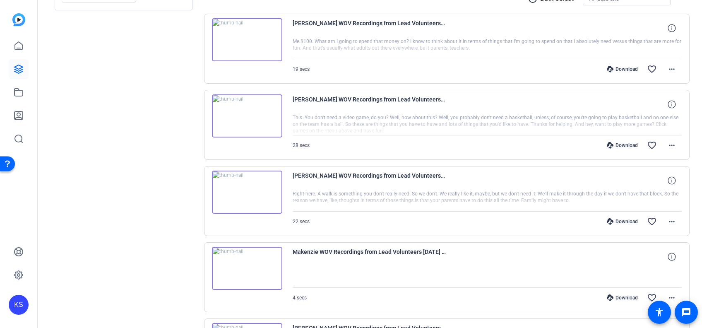
scroll to position [169, 0]
drag, startPoint x: 293, startPoint y: 175, endPoint x: 456, endPoint y: 173, distance: 162.2
click at [456, 173] on div "Jennifer Politron WOV Recordings from Lead Volunteers 2025-10-14 12_59_05" at bounding box center [487, 180] width 389 height 20
drag, startPoint x: 456, startPoint y: 173, endPoint x: 379, endPoint y: 175, distance: 76.2
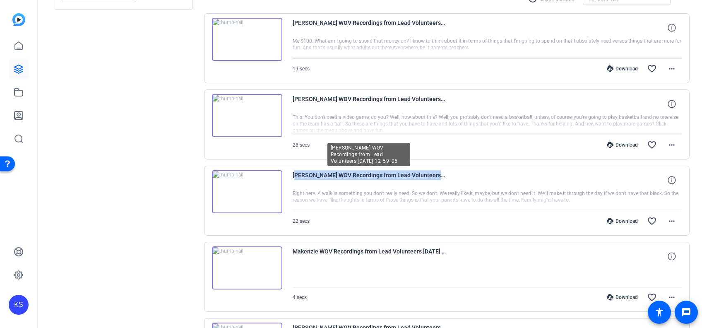
copy span "Jennifer Politron WOV Recordings from Lead Volunteers 2025-"
click at [419, 175] on span "Jennifer Politron WOV Recordings from Lead Volunteers 2025-10-14 12_59_05" at bounding box center [369, 180] width 153 height 20
drag, startPoint x: 452, startPoint y: 174, endPoint x: 299, endPoint y: 173, distance: 153.1
click at [299, 173] on div "Jennifer Politron WOV Recordings from Lead Volunteers 2025-10-14 12_59_05" at bounding box center [487, 180] width 389 height 20
drag, startPoint x: 299, startPoint y: 173, endPoint x: 410, endPoint y: 174, distance: 111.3
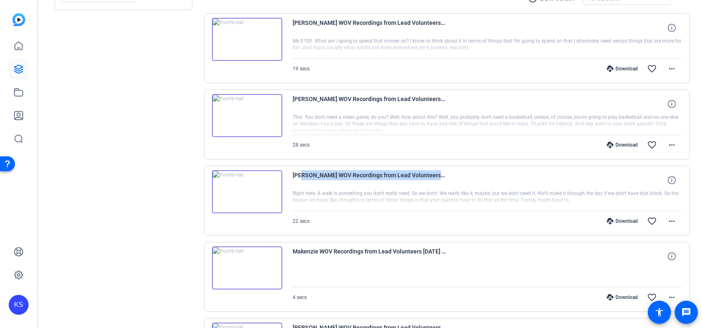
click at [410, 174] on span "Jennifer Politron WOV Recordings from Lead Volunteers 2025-10-14 12_59_05" at bounding box center [369, 180] width 153 height 20
drag, startPoint x: 419, startPoint y: 173, endPoint x: 291, endPoint y: 175, distance: 127.9
click at [291, 175] on div "Jennifer Politron WOV Recordings from Lead Volunteers 2025-10-14 12_59_05 Right…" at bounding box center [447, 200] width 486 height 70
drag, startPoint x: 291, startPoint y: 175, endPoint x: 487, endPoint y: 168, distance: 195.9
click at [487, 167] on div "Jennifer Politron WOV Recordings from Lead Volunteers 2025-10-14 12_59_05 Right…" at bounding box center [447, 200] width 486 height 70
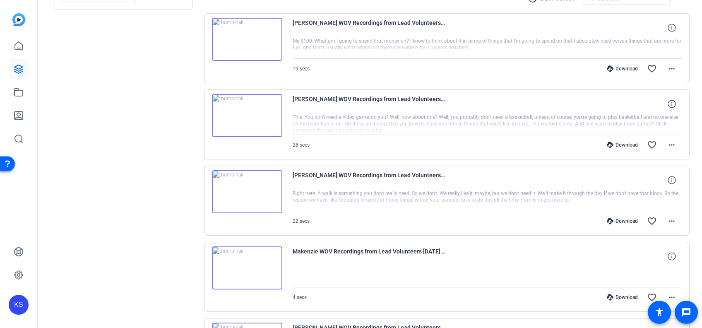
drag, startPoint x: 487, startPoint y: 168, endPoint x: 454, endPoint y: 170, distance: 32.7
click at [454, 170] on div "Jennifer Politron WOV Recordings from Lead Volunteers 2025-10-14 12_59_05" at bounding box center [487, 180] width 389 height 20
click at [453, 177] on div "Jennifer Politron WOV Recordings from Lead Volunteers 2025-10-14 12_59_05" at bounding box center [487, 180] width 389 height 20
drag, startPoint x: 452, startPoint y: 176, endPoint x: 283, endPoint y: 170, distance: 169.3
click at [283, 170] on div "Jennifer Politron WOV Recordings from Lead Volunteers 2025-10-14 12_59_05 Right…" at bounding box center [447, 200] width 486 height 70
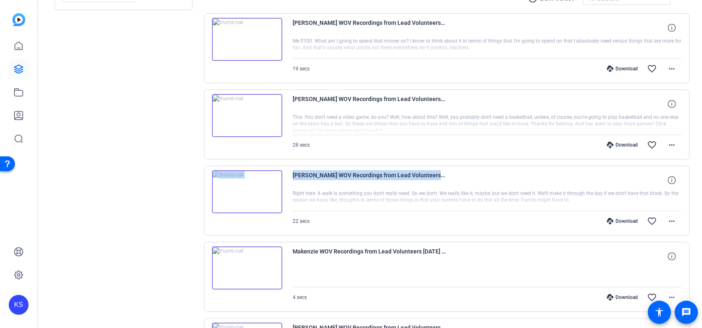
drag, startPoint x: 283, startPoint y: 170, endPoint x: 308, endPoint y: 175, distance: 25.4
copy div "Jennifer Politron WOV Recordings from Lead Volunteers 2025"
click at [463, 182] on div "Jennifer Politron WOV Recordings from Lead Volunteers 2025-10-14 12_59_05" at bounding box center [487, 180] width 389 height 20
drag, startPoint x: 440, startPoint y: 172, endPoint x: 429, endPoint y: 174, distance: 10.9
click at [429, 174] on span "Jennifer Politron WOV Recordings from Lead Volunteers 2025-10-14 12_59_05" at bounding box center [369, 180] width 153 height 20
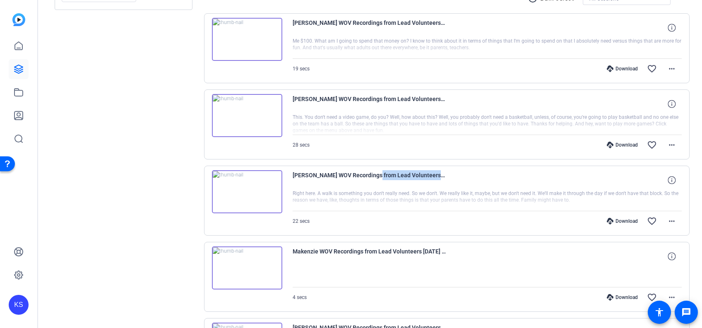
drag, startPoint x: 367, startPoint y: 175, endPoint x: 463, endPoint y: 175, distance: 95.6
click at [463, 175] on div "Jennifer Politron WOV Recordings from Lead Volunteers 2025-10-14 12_59_05" at bounding box center [487, 180] width 389 height 20
drag, startPoint x: 463, startPoint y: 175, endPoint x: 421, endPoint y: 174, distance: 41.8
copy span "dings from Lead Volunteers 2025-10-"
click at [406, 173] on span "Jennifer Politron WOV Recordings from Lead Volunteers 2025-10-14 12_59_05" at bounding box center [369, 180] width 153 height 20
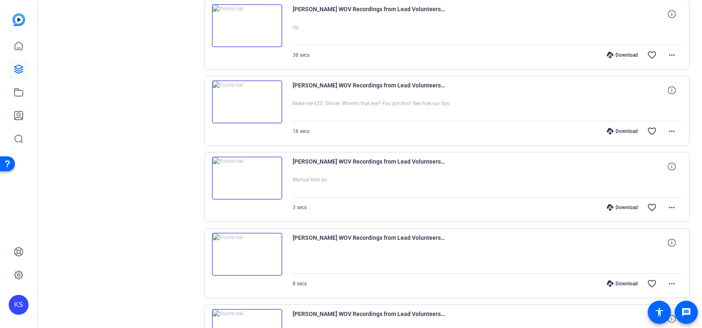
scroll to position [1108, 0]
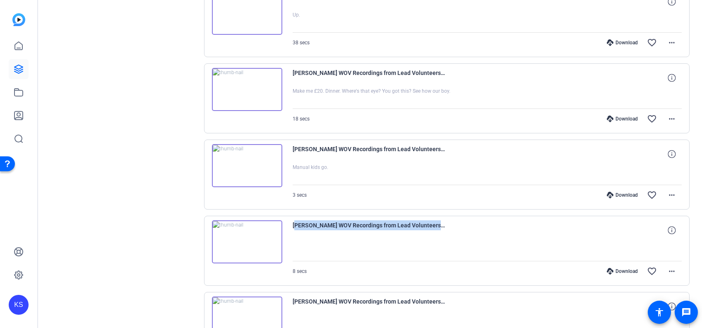
drag, startPoint x: 292, startPoint y: 223, endPoint x: 492, endPoint y: 210, distance: 199.8
click at [493, 210] on div "Jennifer Politron WOV Recordings from Lead Volunteers 2025-10-14 14_03_10 Me $1…" at bounding box center [447, 327] width 486 height 2506
copy span "Ryan WOV Recordings from Lead Volunteers 2025-10-13 16_03_03"
click at [246, 233] on img at bounding box center [247, 241] width 70 height 43
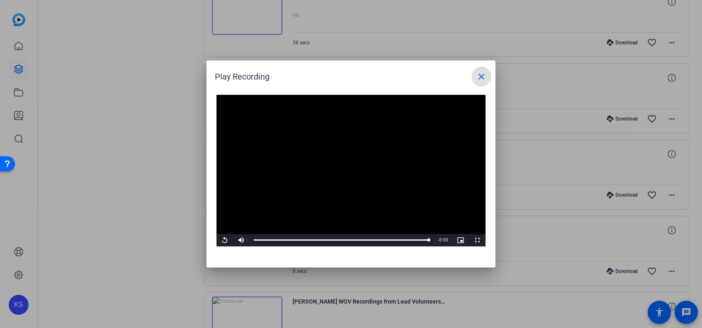
click at [280, 209] on video "Video Player" at bounding box center [350, 170] width 269 height 151
click at [254, 240] on div "Loaded : 100.00% 0:00 0:00" at bounding box center [342, 240] width 176 height 2
click at [225, 240] on span "Video Player" at bounding box center [224, 240] width 17 height 0
click at [354, 237] on div "Loaded : 100.00% 0:04 0:04" at bounding box center [341, 240] width 184 height 12
click at [224, 240] on span "Video Player" at bounding box center [224, 240] width 17 height 0
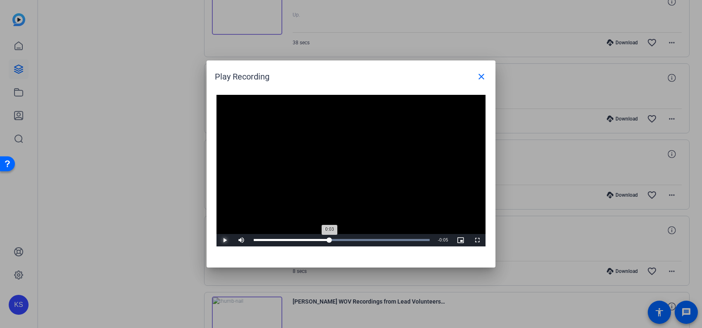
click at [329, 235] on div "Loaded : 100.00% 0:03 0:03" at bounding box center [341, 240] width 184 height 12
click at [226, 240] on span "Video Player" at bounding box center [224, 240] width 17 height 0
click at [319, 236] on div "Loaded : 100.00% 0:03 0:03" at bounding box center [341, 240] width 184 height 12
click at [225, 240] on span "Video Player" at bounding box center [224, 240] width 17 height 0
click at [255, 240] on div "0:08" at bounding box center [341, 240] width 175 height 2
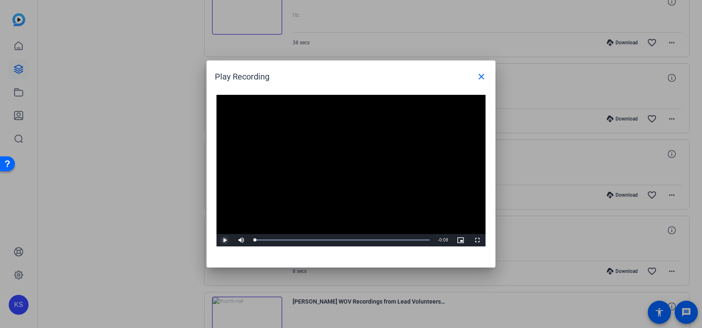
click at [227, 240] on span "Video Player" at bounding box center [224, 240] width 17 height 0
click at [480, 76] on mat-icon "close" at bounding box center [481, 77] width 10 height 10
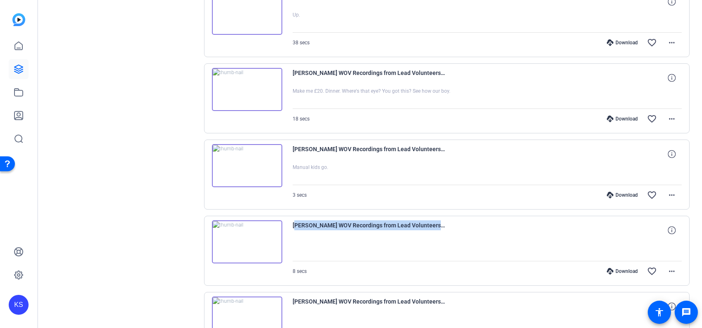
click at [449, 233] on div "Ryan WOV Recordings from Lead Volunteers 2025-10-13 16_03_03" at bounding box center [487, 230] width 389 height 20
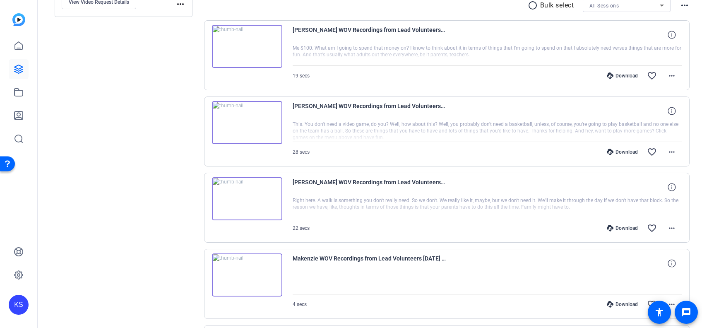
scroll to position [0, 0]
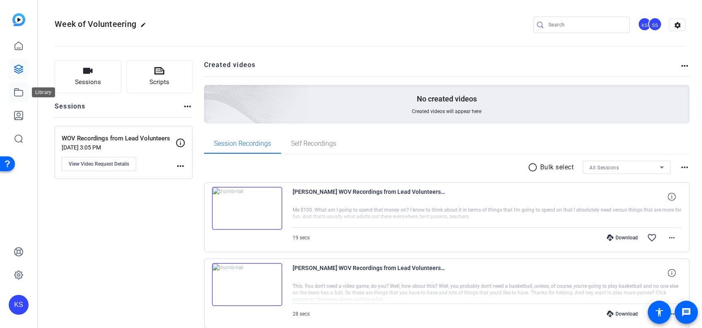
click at [19, 92] on icon at bounding box center [19, 92] width 10 height 10
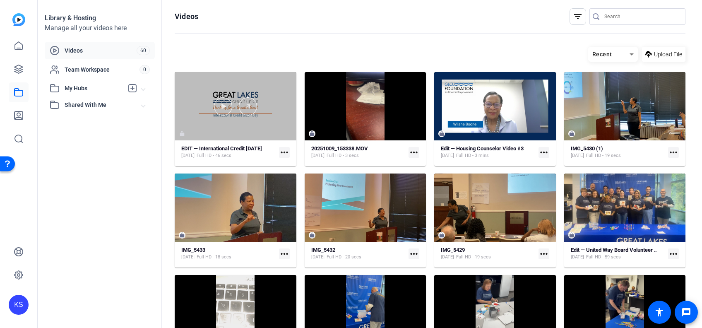
click at [221, 127] on div at bounding box center [236, 106] width 122 height 68
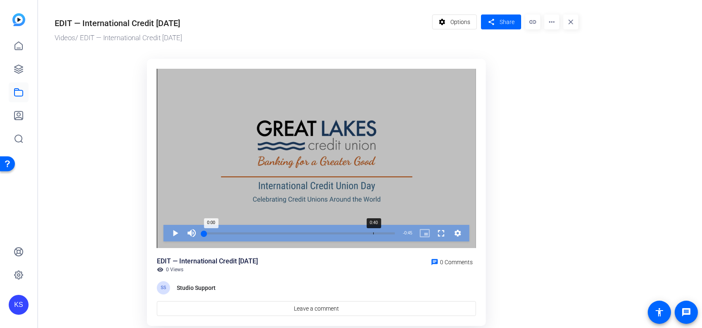
click at [373, 231] on div "Loaded : 0.00% 0:40 0:00" at bounding box center [299, 233] width 199 height 17
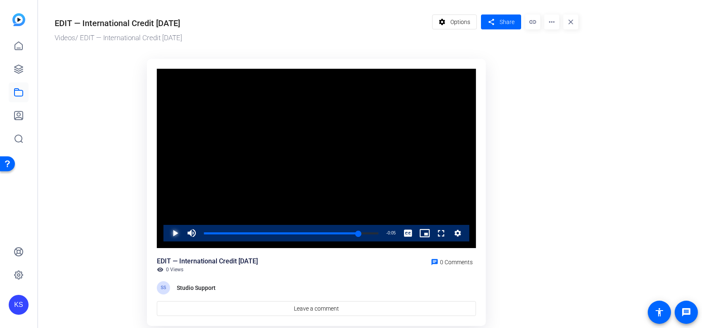
click at [167, 230] on span "Video Player" at bounding box center [167, 233] width 0 height 17
click at [338, 234] on div "Loaded : 100.00% 0:35 0:45" at bounding box center [291, 233] width 182 height 17
click at [167, 233] on span "Video Player" at bounding box center [167, 233] width 0 height 17
click at [205, 234] on div "Loaded : 100.00% 0:00 0:45" at bounding box center [291, 233] width 182 height 17
click at [106, 242] on ktd-grid "Video Player is loading. Play Video Play Mute 0% Current Time 0:00 / Duration 0…" at bounding box center [316, 192] width 523 height 277
